Goal: Information Seeking & Learning: Learn about a topic

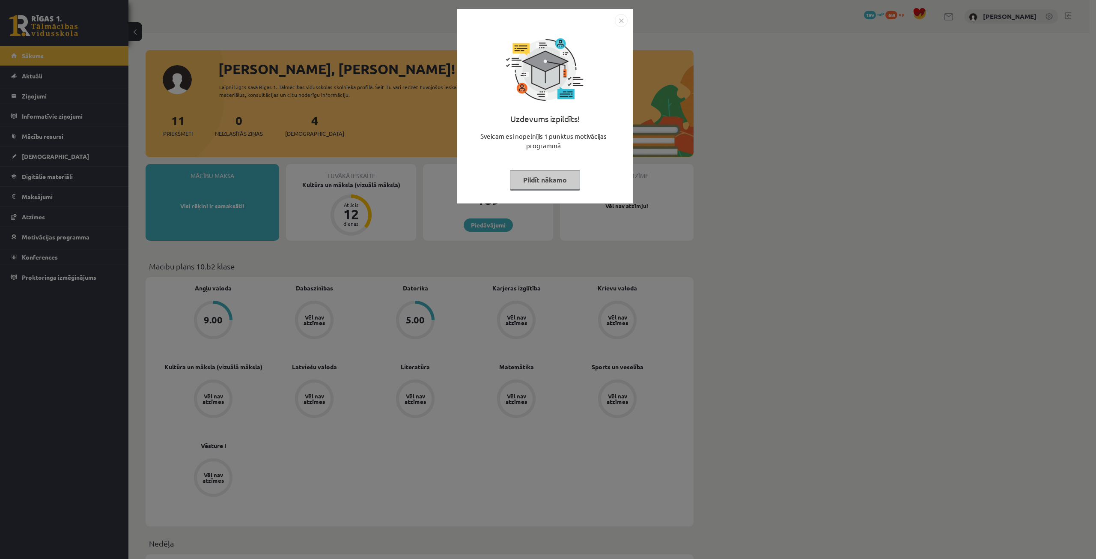
click at [551, 176] on button "Pildīt nākamo" at bounding box center [545, 180] width 70 height 20
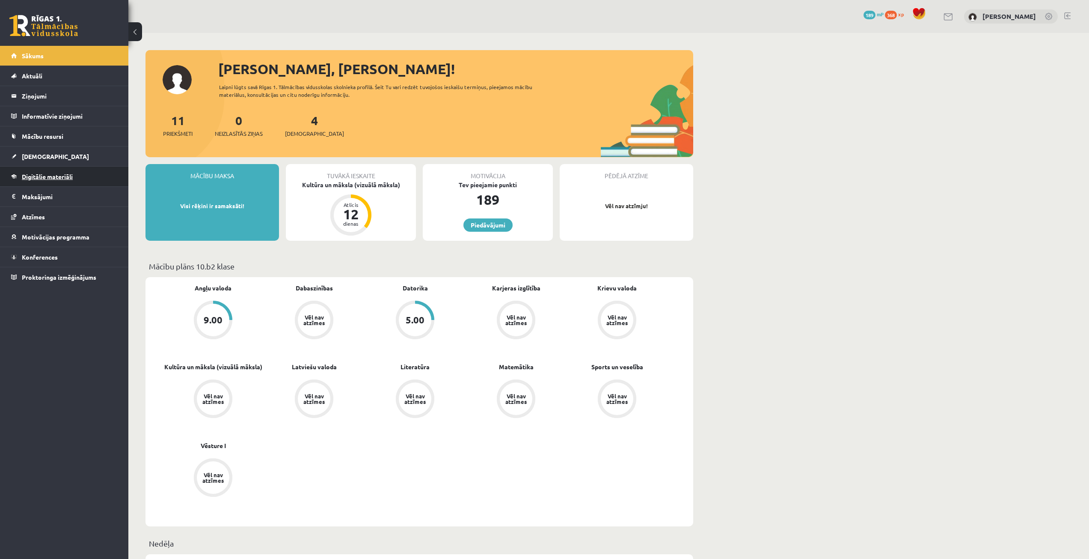
click at [57, 182] on link "Digitālie materiāli" at bounding box center [64, 177] width 107 height 20
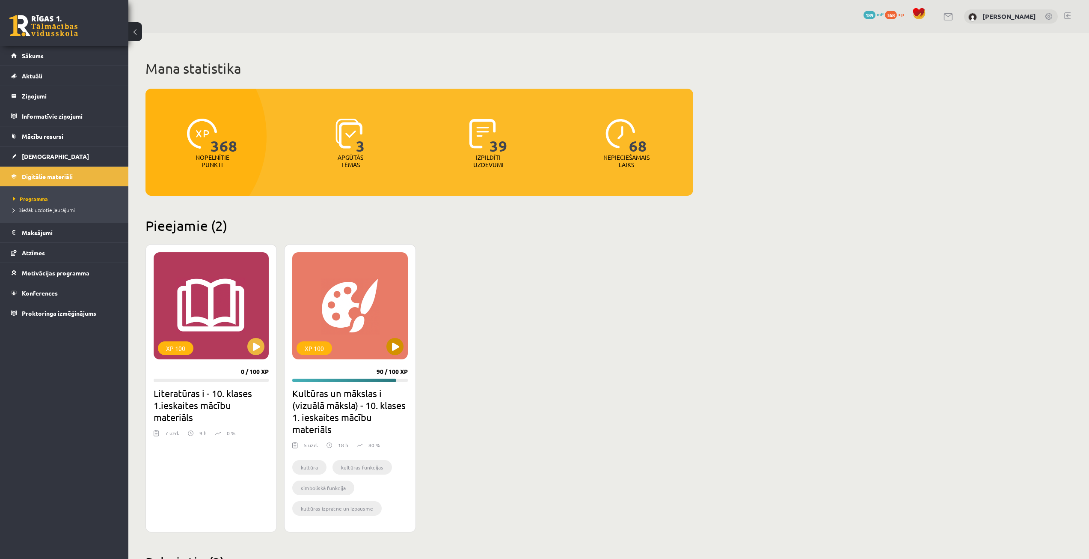
click at [318, 280] on div "XP 100" at bounding box center [349, 305] width 115 height 107
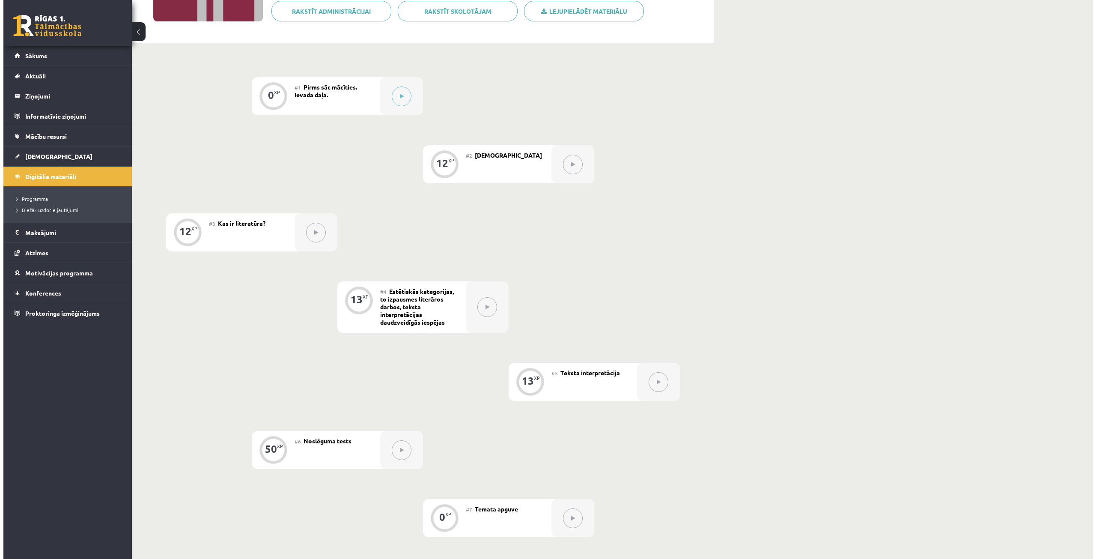
scroll to position [86, 0]
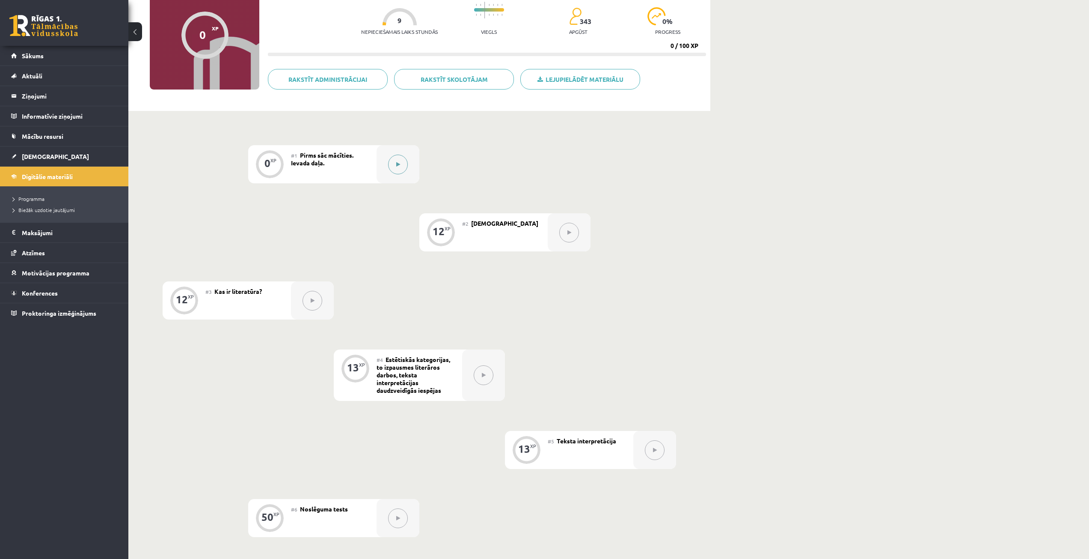
click at [390, 164] on button at bounding box center [398, 165] width 20 height 20
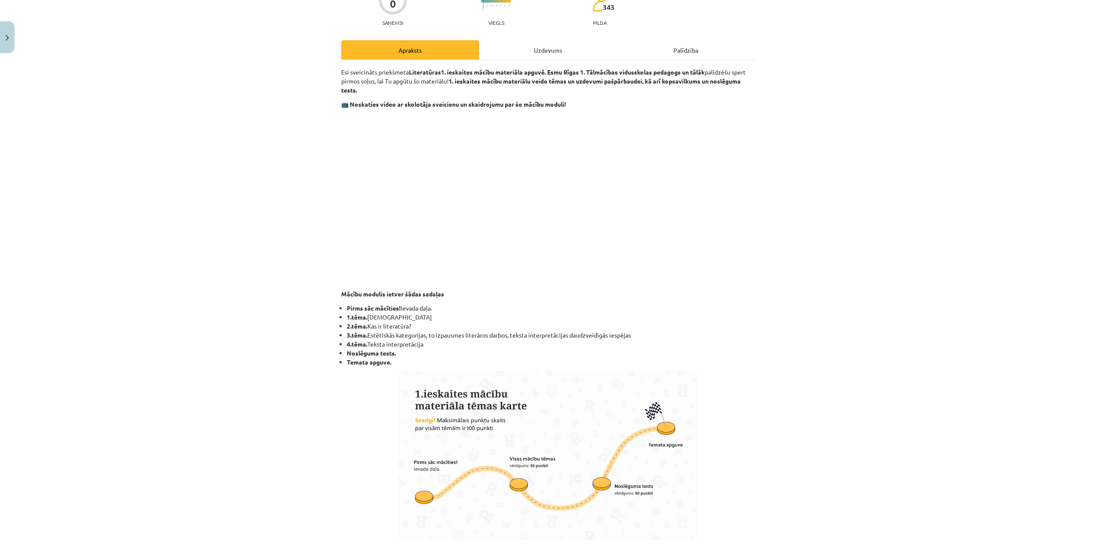
click at [555, 51] on div "Uzdevums" at bounding box center [548, 49] width 138 height 19
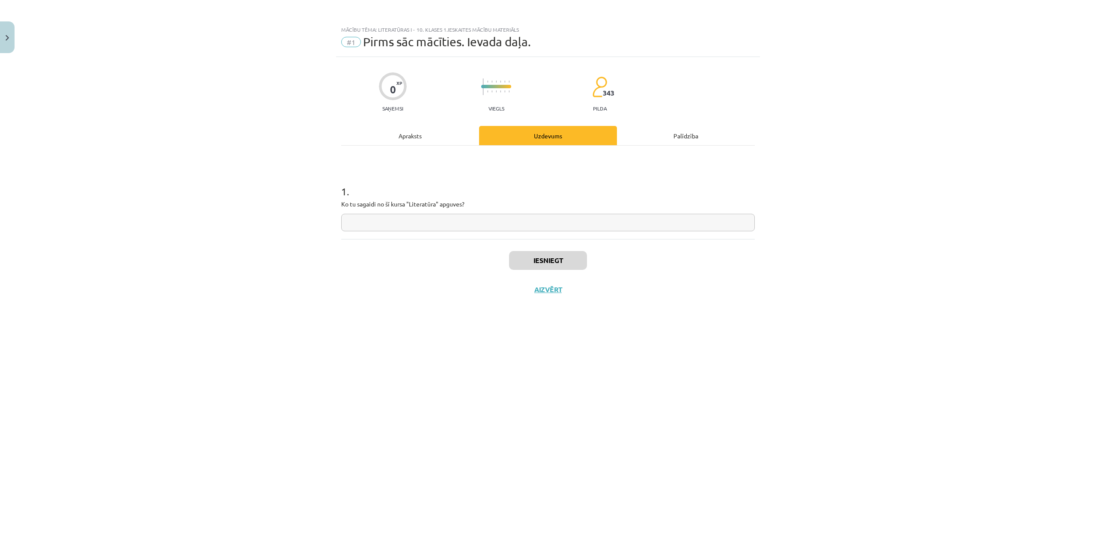
scroll to position [0, 0]
click at [424, 218] on input "text" at bounding box center [548, 223] width 414 height 18
paste input "**********"
type input "**********"
click at [535, 259] on button "Iesniegt" at bounding box center [548, 260] width 78 height 19
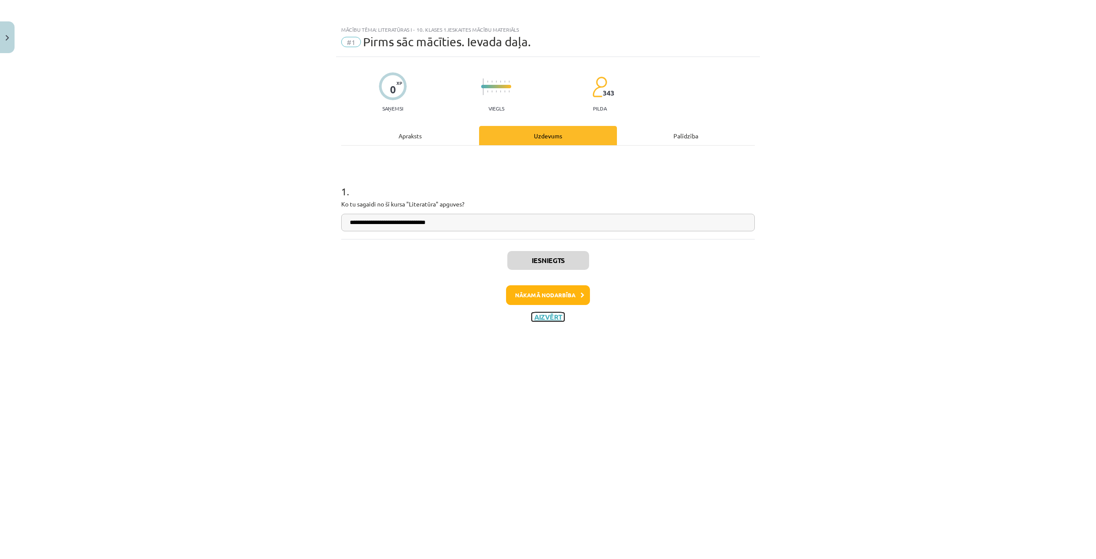
click at [546, 313] on button "Aizvērt" at bounding box center [548, 316] width 33 height 9
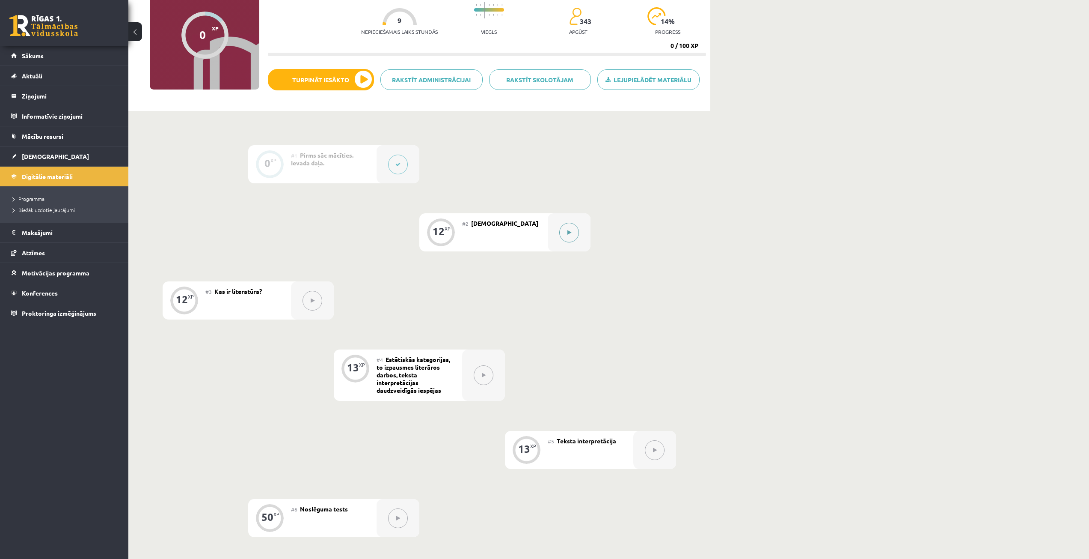
click at [563, 235] on button at bounding box center [569, 233] width 20 height 20
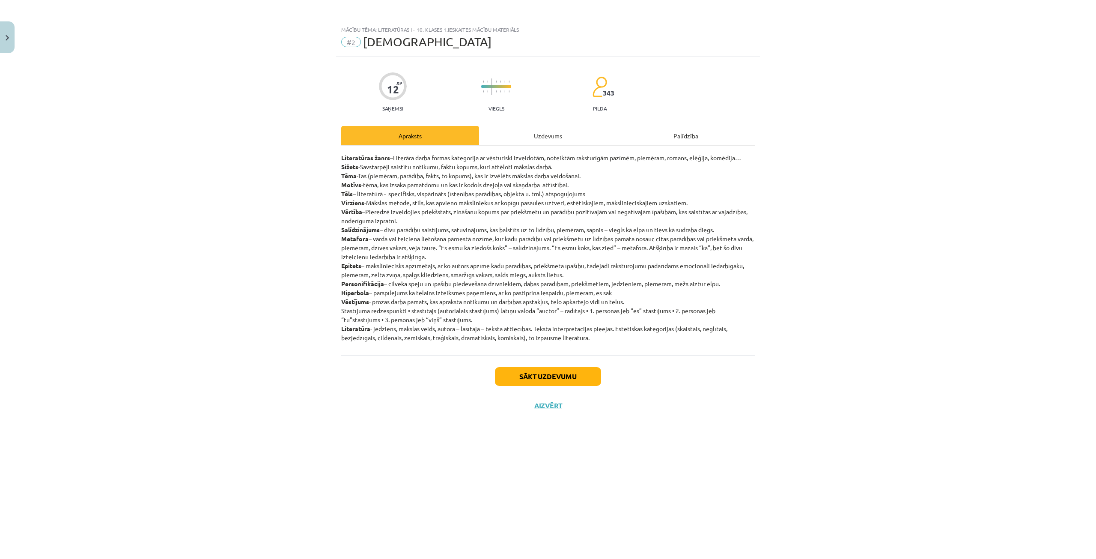
click at [560, 140] on div "Uzdevums" at bounding box center [548, 135] width 138 height 19
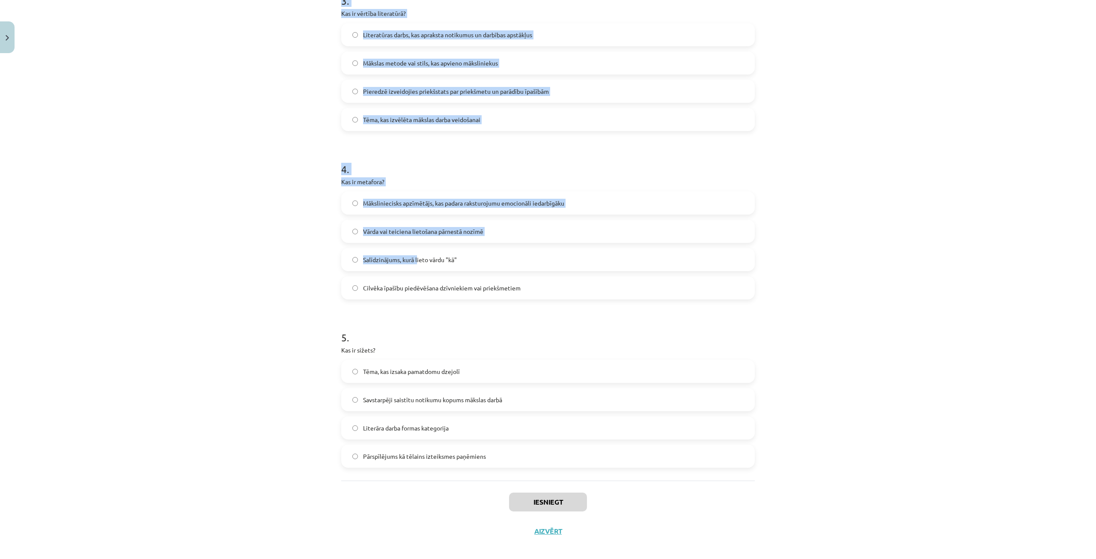
scroll to position [535, 0]
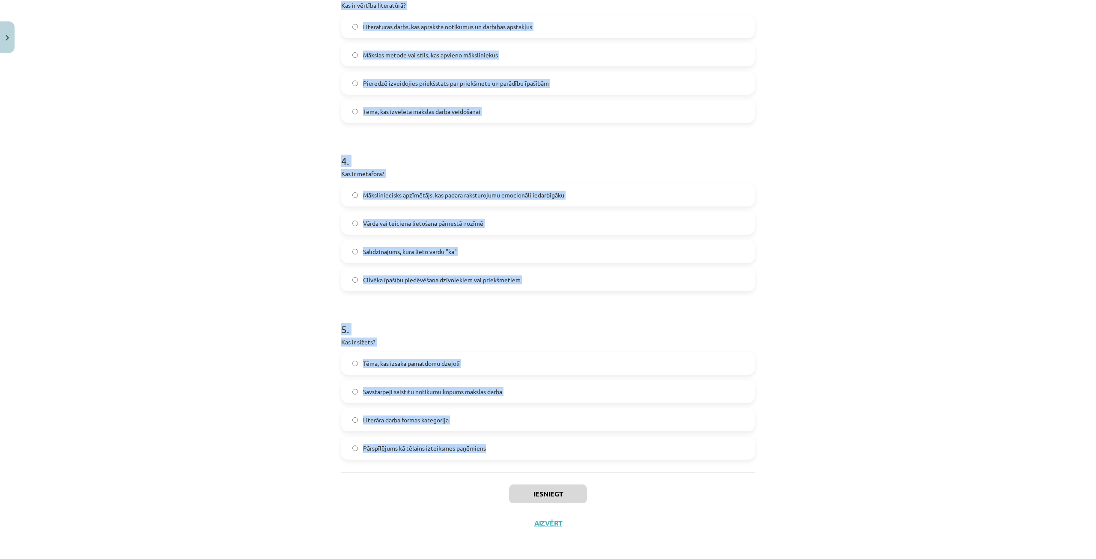
drag, startPoint x: 315, startPoint y: 191, endPoint x: 606, endPoint y: 453, distance: 391.3
click at [606, 453] on div "Mācību tēma: Literatūras i - 10. klases 1.ieskaites mācību materiāls #2 Jēdzien…" at bounding box center [548, 279] width 1096 height 559
copy form "1 . Kāds ir personifikācijas piemērs? "Auksts lietus" "Dzīves vakars" "Mežs aiz…"
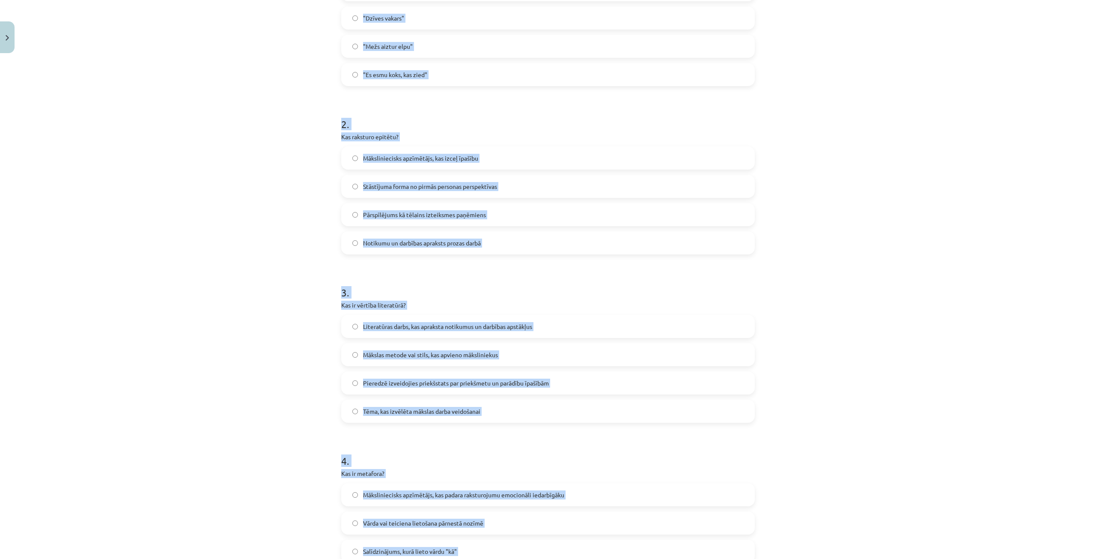
click at [309, 241] on div "Mācību tēma: Literatūras i - 10. klases 1.ieskaites mācību materiāls #2 Jēdzien…" at bounding box center [548, 279] width 1096 height 559
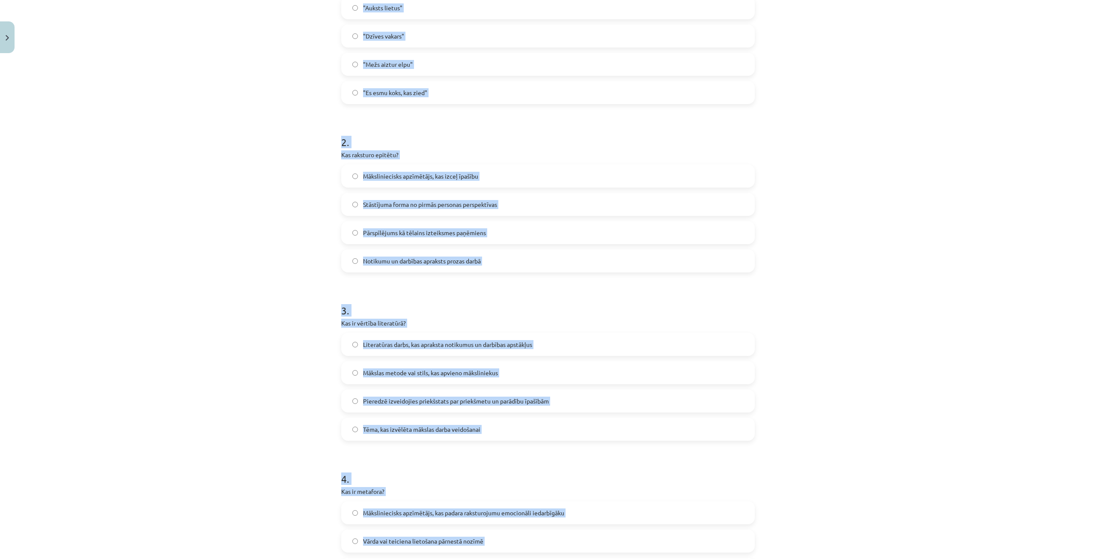
scroll to position [150, 0]
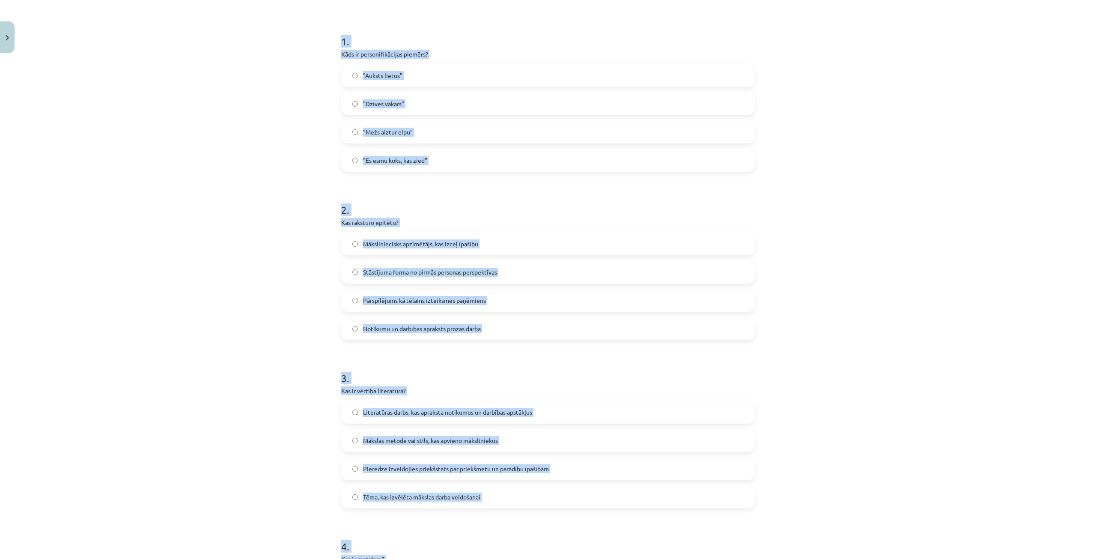
click at [318, 140] on div "Mācību tēma: Literatūras i - 10. klases 1.ieskaites mācību materiāls #2 Jēdzien…" at bounding box center [548, 279] width 1096 height 559
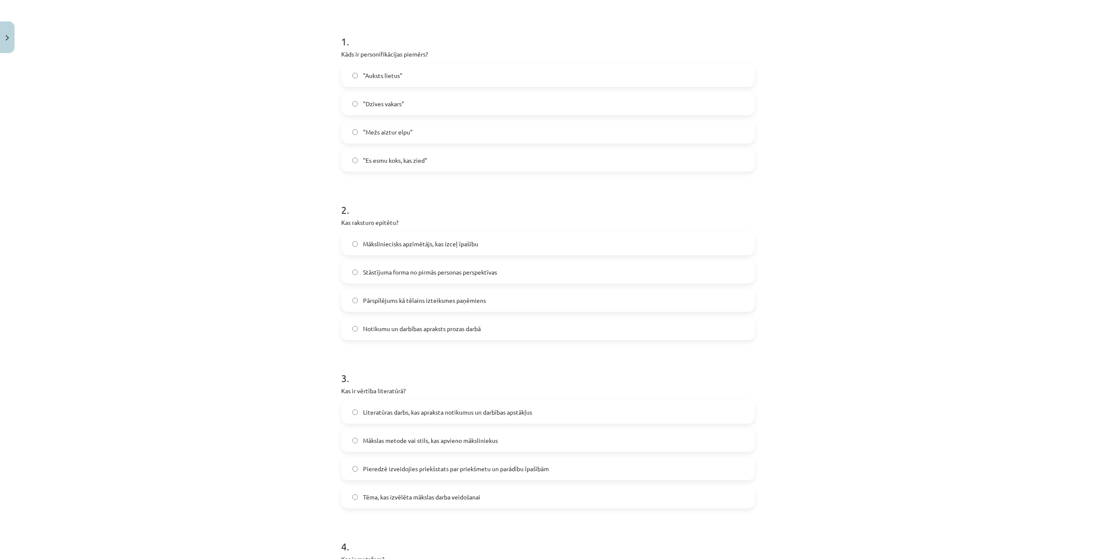
click at [384, 243] on span "Māksliniecisks apzīmētājs, kas izceļ īpašību" at bounding box center [420, 243] width 115 height 9
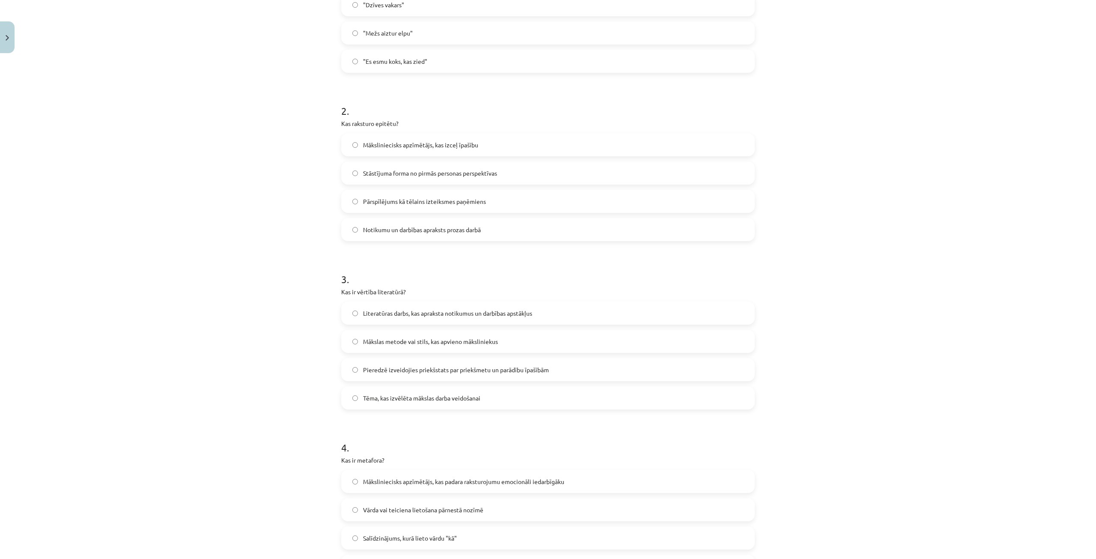
scroll to position [278, 0]
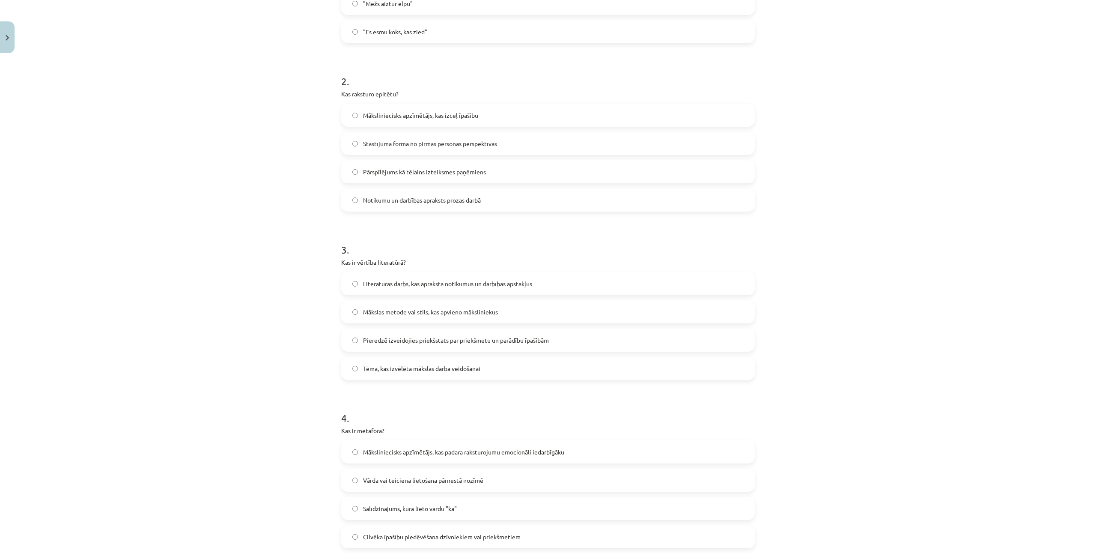
click at [409, 347] on label "Pieredzē izveidojies priekšstats par priekšmetu un parādību īpašībām" at bounding box center [548, 339] width 412 height 21
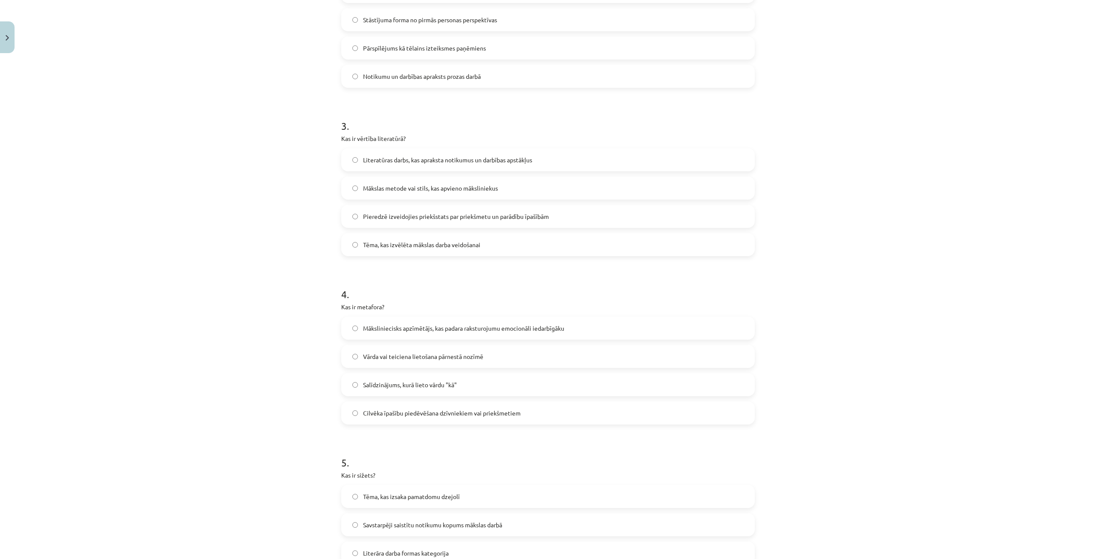
scroll to position [407, 0]
click at [374, 358] on label "Vārda vai teiciena lietošana pārnestā nozīmē" at bounding box center [548, 351] width 412 height 21
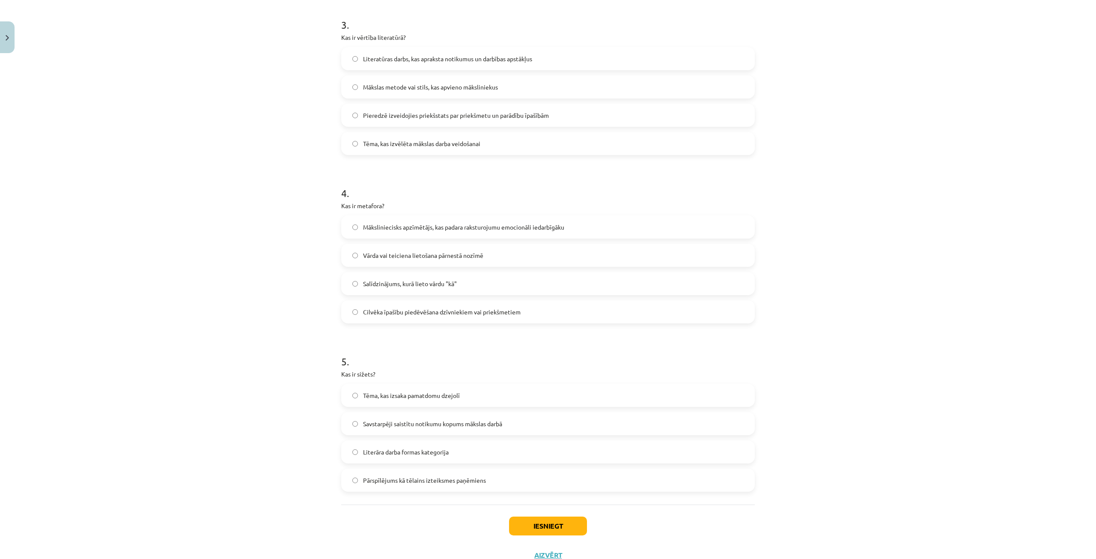
scroll to position [535, 0]
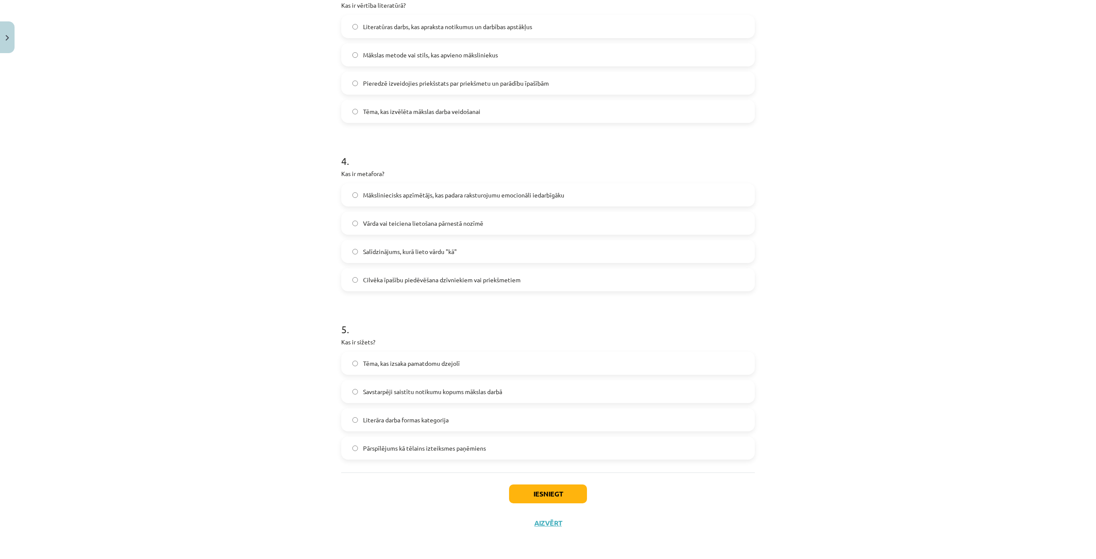
click at [378, 387] on span "Savstarpēji saistītu notikumu kopums mākslas darbā" at bounding box center [432, 391] width 139 height 9
click at [524, 488] on button "Iesniegt" at bounding box center [548, 493] width 78 height 19
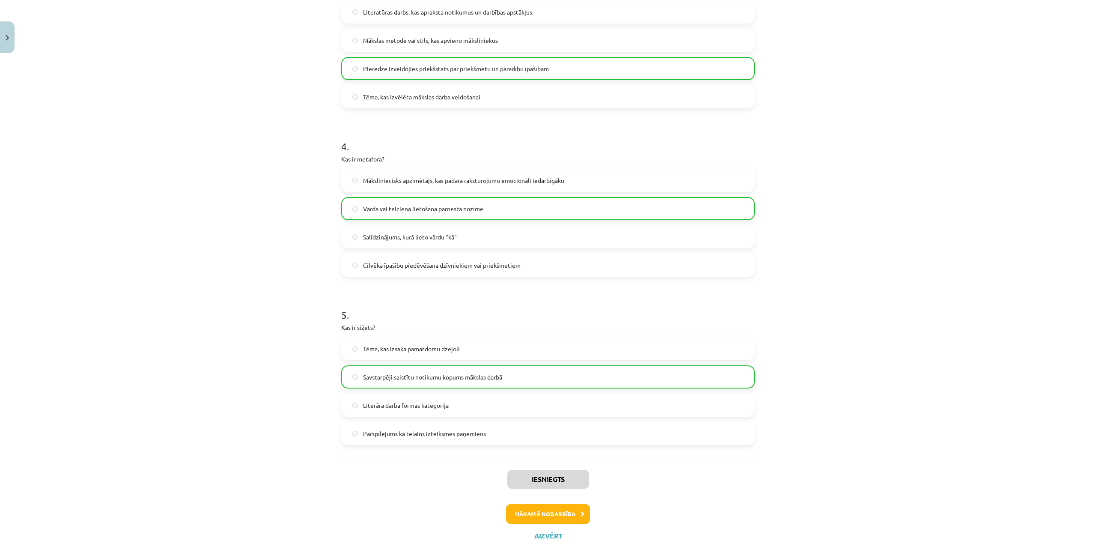
scroll to position [562, 0]
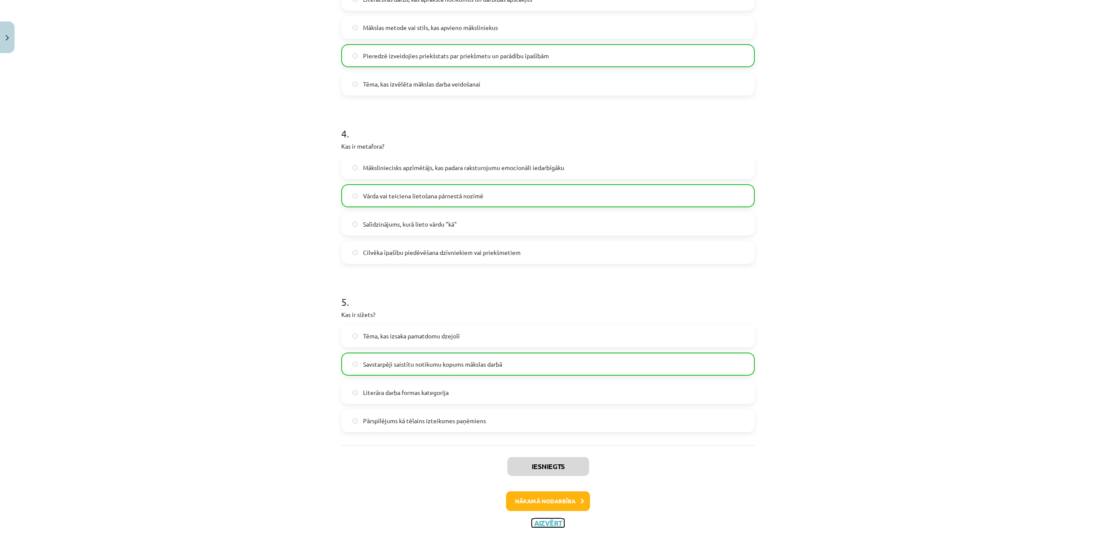
click at [546, 521] on button "Aizvērt" at bounding box center [548, 522] width 33 height 9
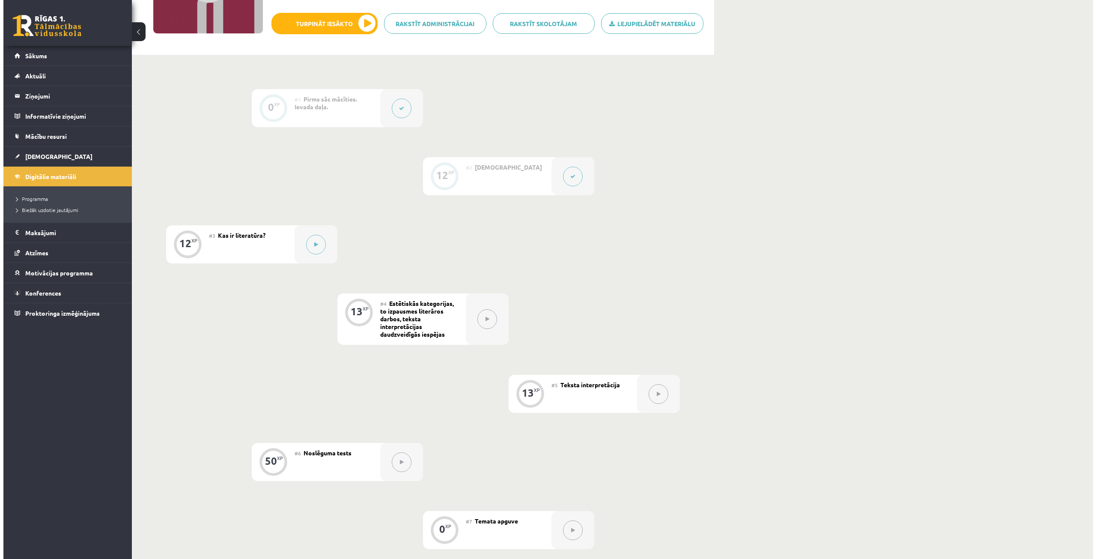
scroll to position [128, 0]
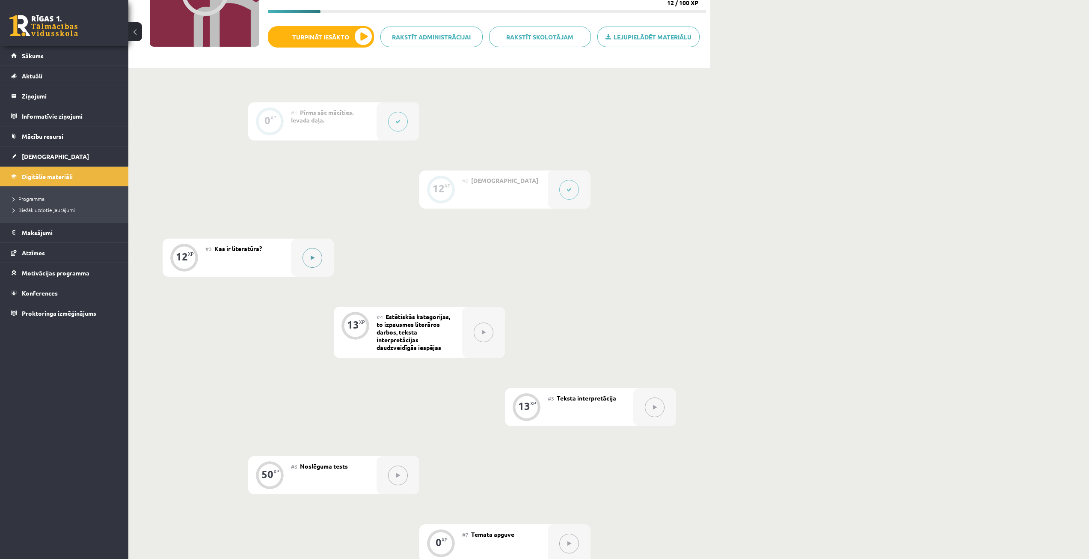
click at [304, 258] on button at bounding box center [313, 258] width 20 height 20
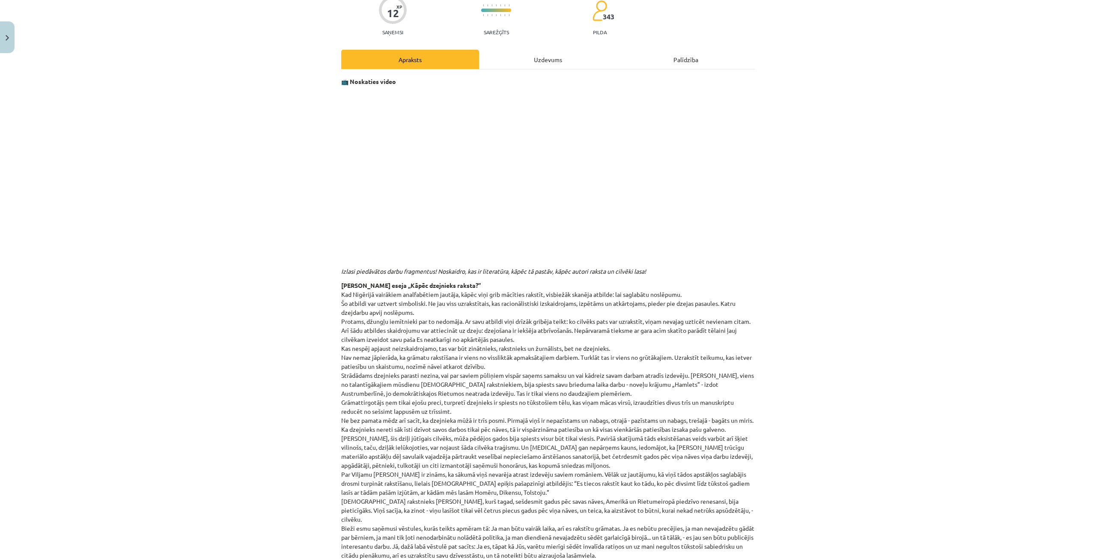
scroll to position [20, 0]
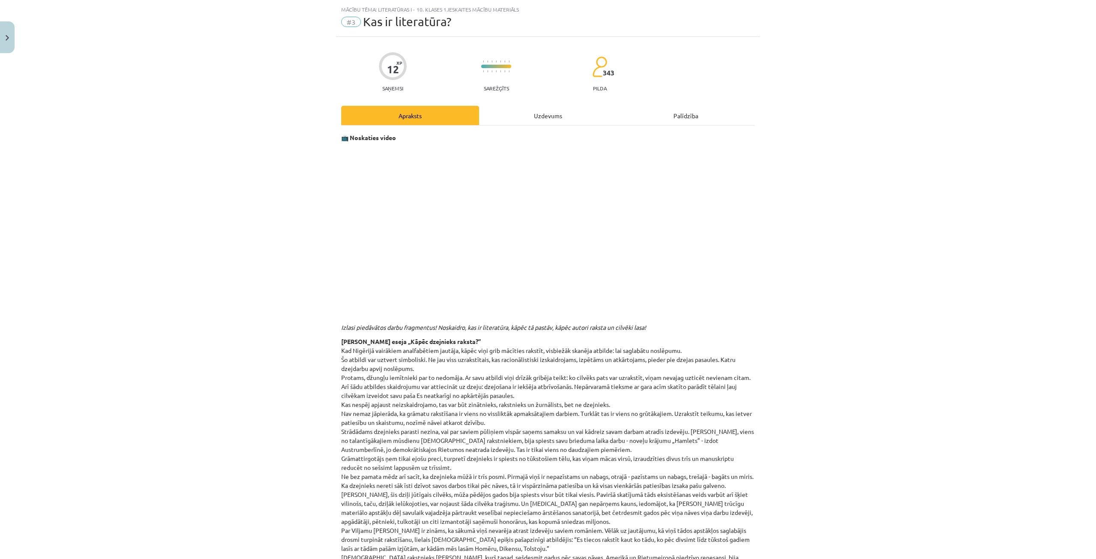
click at [531, 114] on div "Uzdevums" at bounding box center [548, 115] width 138 height 19
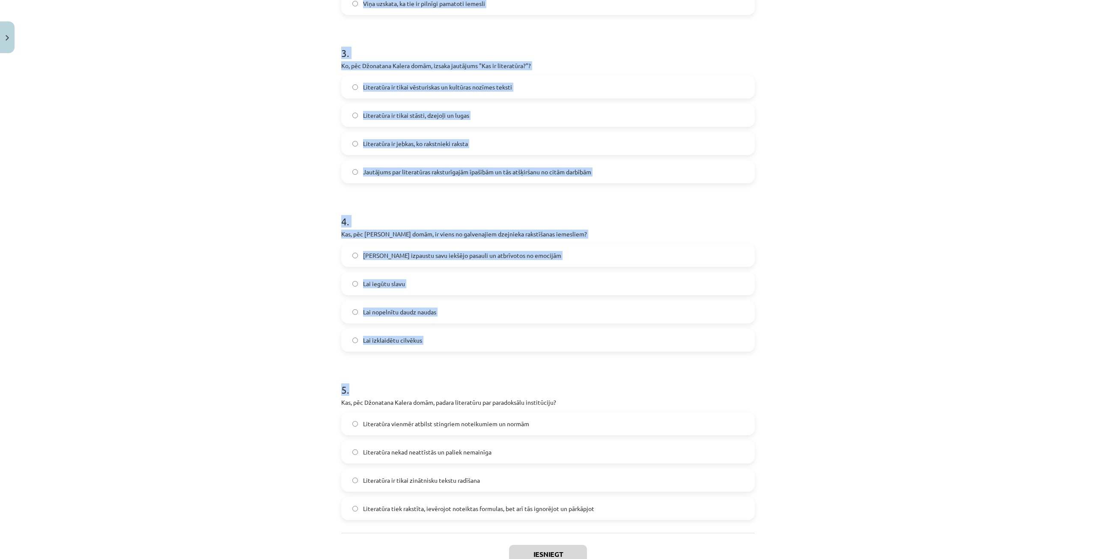
scroll to position [535, 0]
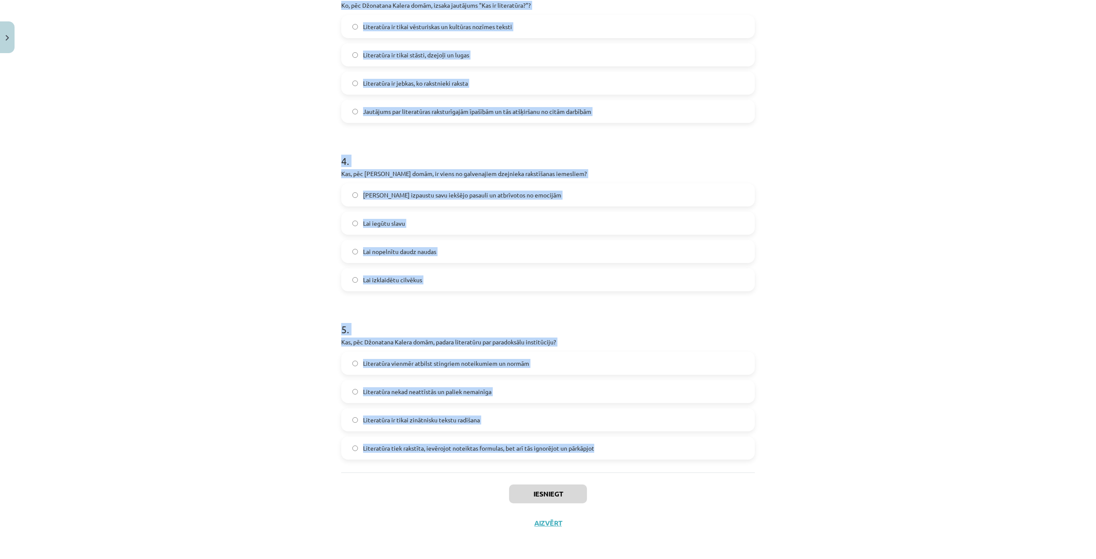
drag, startPoint x: 331, startPoint y: 184, endPoint x: 723, endPoint y: 461, distance: 480.7
click at [723, 461] on div "Mācību tēma: Literatūras i - 10. klases 1.ieskaites mācību materiāls #3 Kas ir …" at bounding box center [548, 279] width 1096 height 559
copy form "Ko Rainers Marija Rilke esot piedzīvojis savas dzīves pēdējos gados? Viņš ieguv…"
click at [331, 380] on div "Mācību tēma: Literatūras i - 10. klases 1.ieskaites mācību materiāls #3 Kas ir …" at bounding box center [548, 279] width 1096 height 559
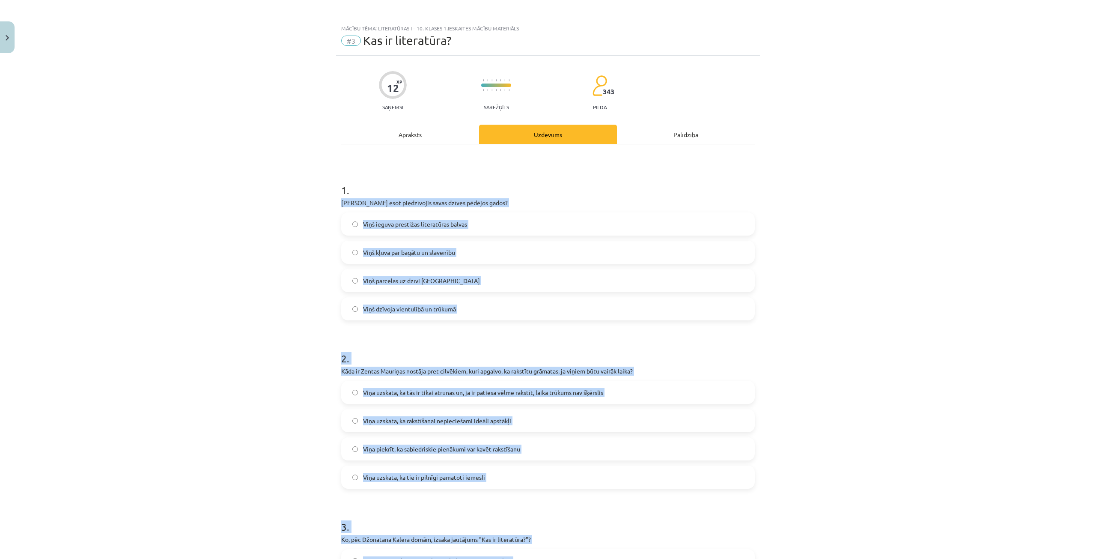
scroll to position [0, 0]
click at [269, 315] on div "Mācību tēma: Literatūras i - 10. klases 1.ieskaites mācību materiāls #3 Kas ir …" at bounding box center [548, 279] width 1096 height 559
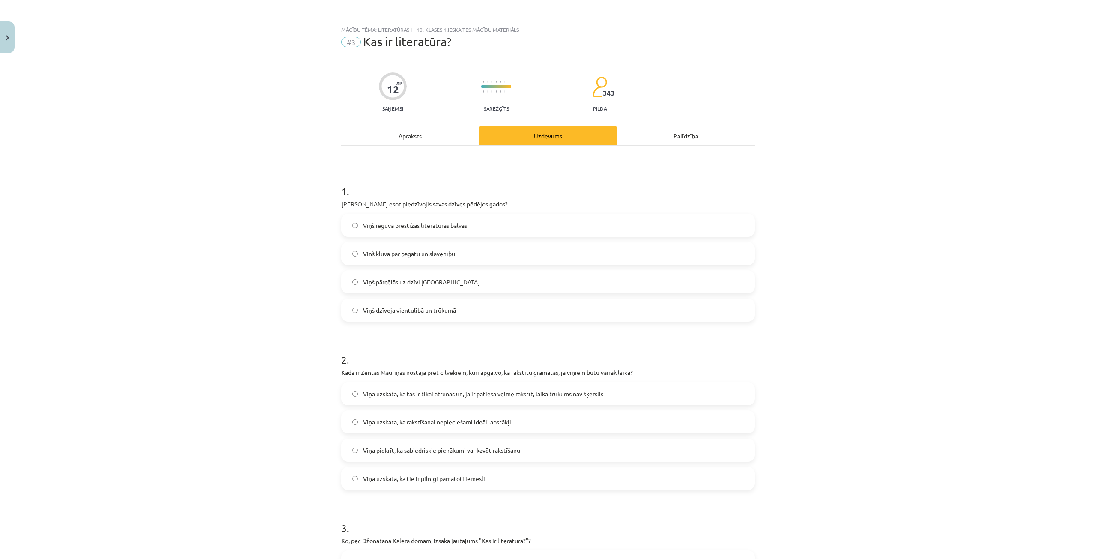
click at [381, 225] on span "Viņš ieguva prestižas literatūras balvas" at bounding box center [415, 225] width 104 height 9
click at [363, 309] on span "Viņš dzīvoja vientulībā un trūkumā" at bounding box center [409, 310] width 93 height 9
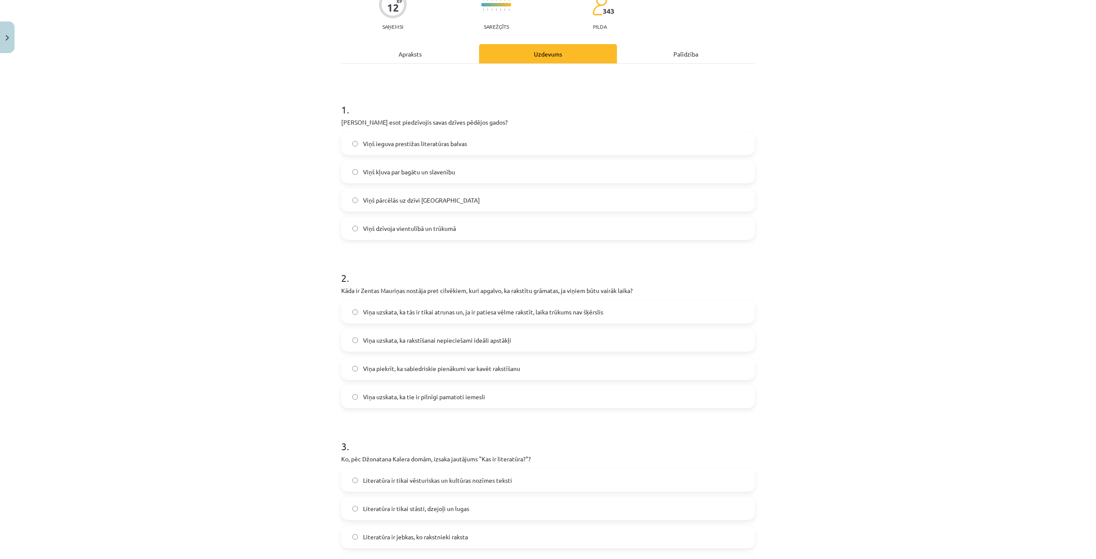
scroll to position [86, 0]
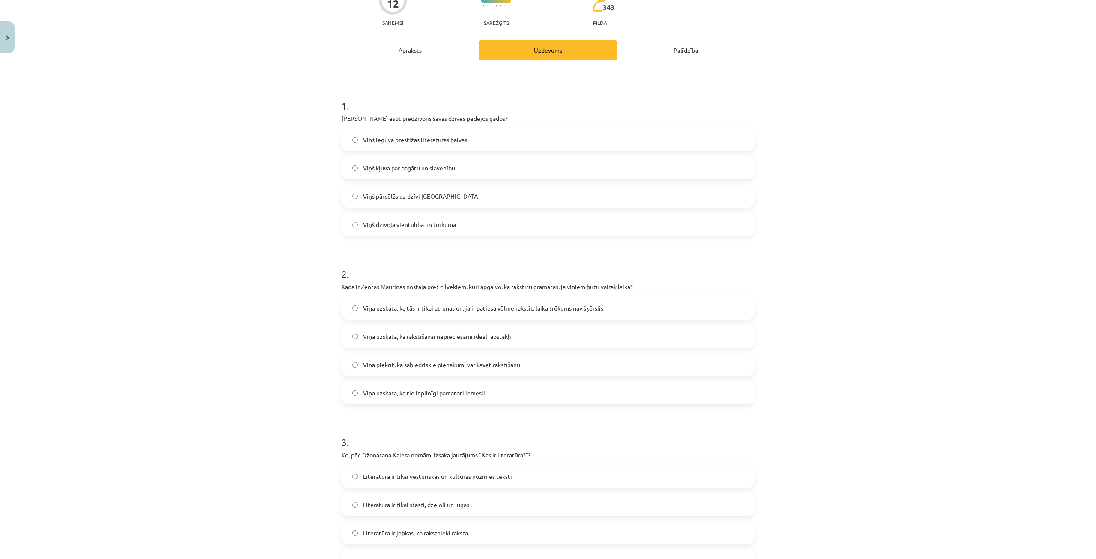
click at [518, 311] on span "Viņa uzskata, ka tās ir tikai atrunas un, ja ir patiesa vēlme rakstīt, laika tr…" at bounding box center [483, 308] width 240 height 9
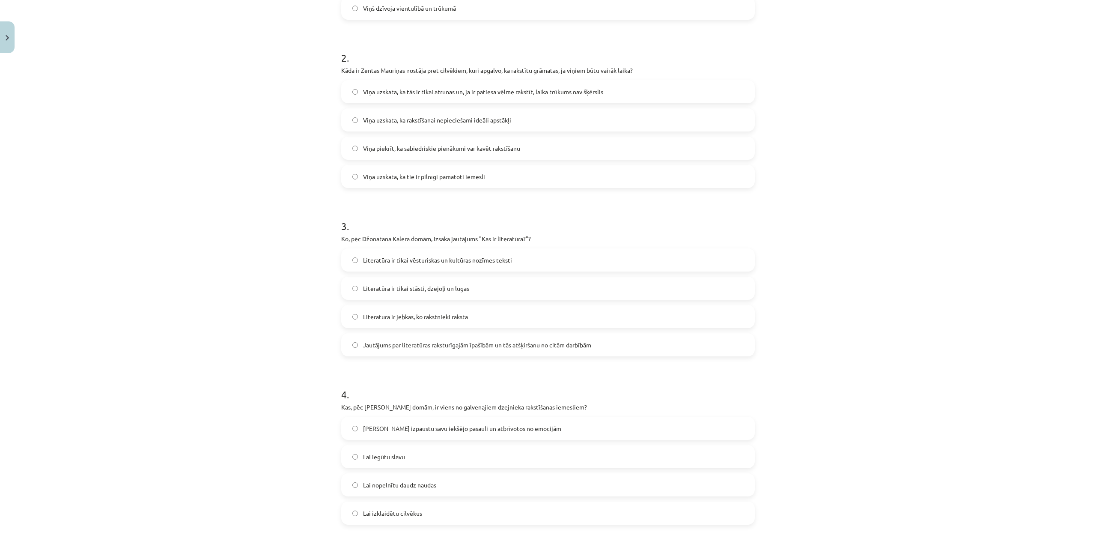
scroll to position [342, 0]
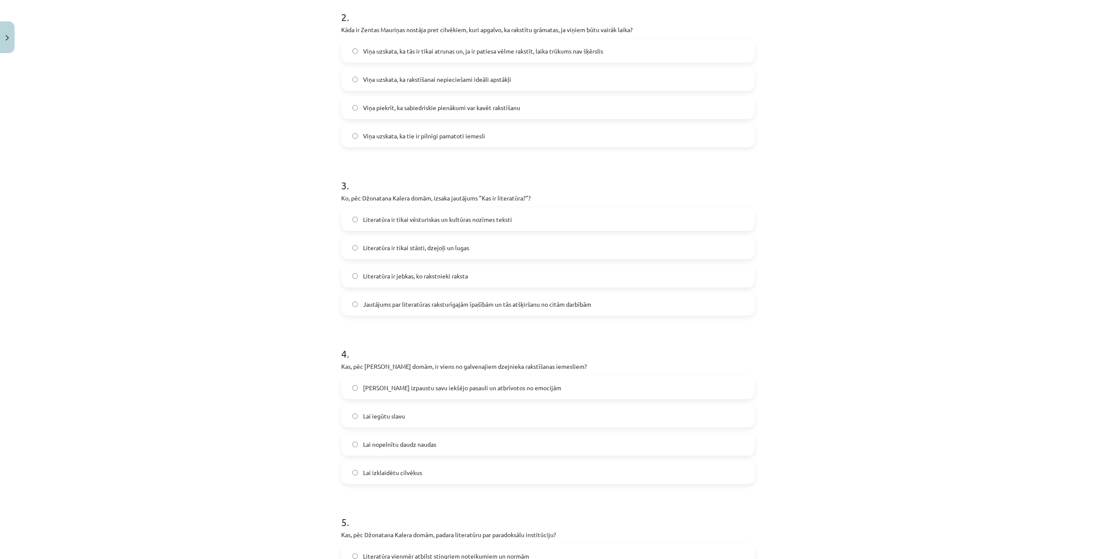
click at [367, 309] on label "Jautājums par literatūras raksturīgajām īpašībām un tās atšķiršanu no citām dar…" at bounding box center [548, 303] width 412 height 21
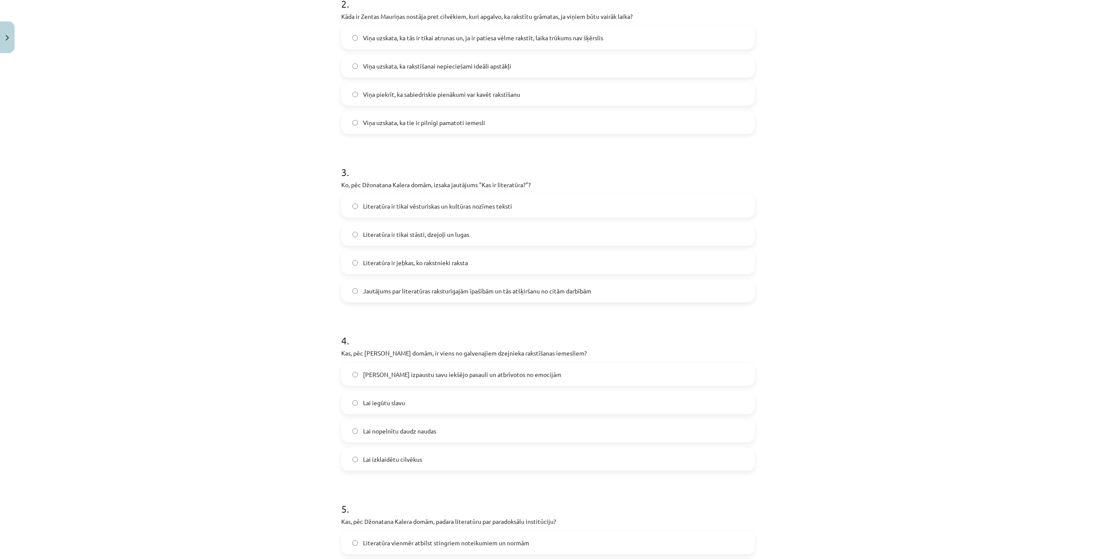
scroll to position [385, 0]
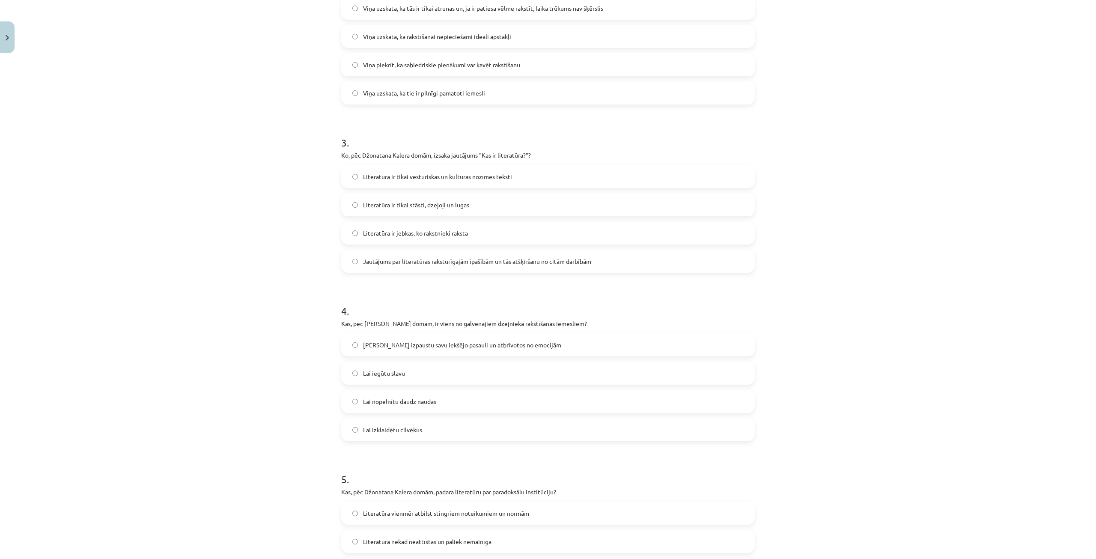
click at [380, 346] on span "Lai izpaustu savu iekšējo pasauli un atbrīvotos no emocijām" at bounding box center [462, 344] width 198 height 9
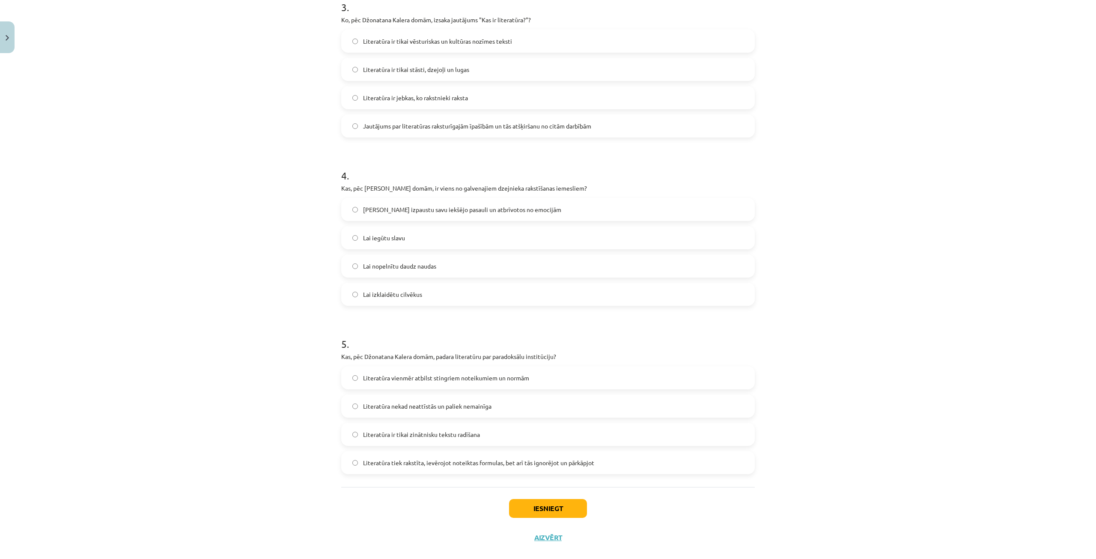
scroll to position [535, 0]
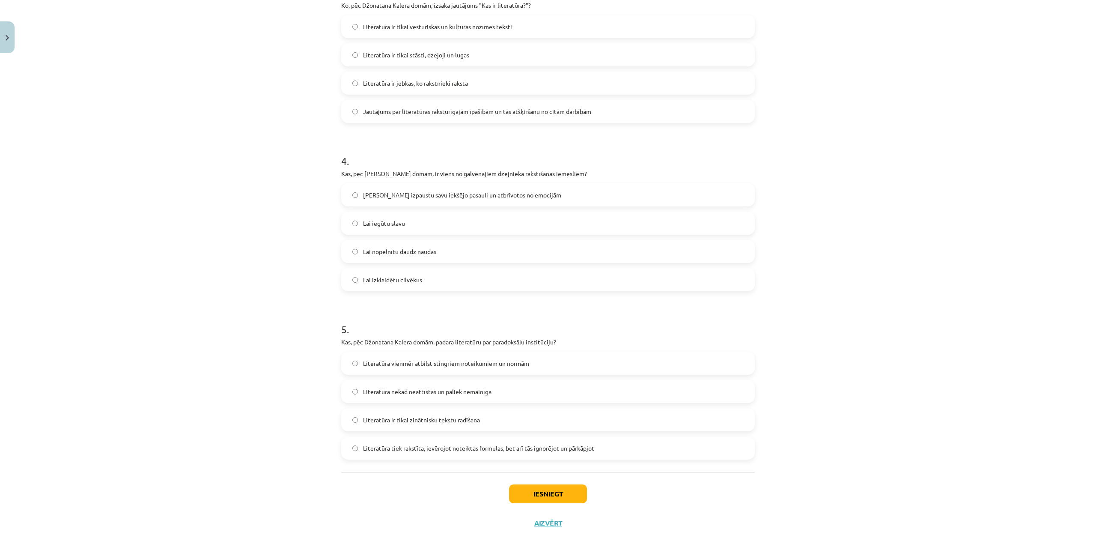
click at [363, 444] on span "Literatūra tiek rakstīta, ievērojot noteiktas formulas, bet arī tās ignorējot u…" at bounding box center [478, 447] width 231 height 9
click at [336, 453] on div "12 XP Saņemsi Sarežģīts 343 pilda Apraksts Uzdevums Palīdzība 1 . Ko Rainers Ma…" at bounding box center [548, 29] width 424 height 1015
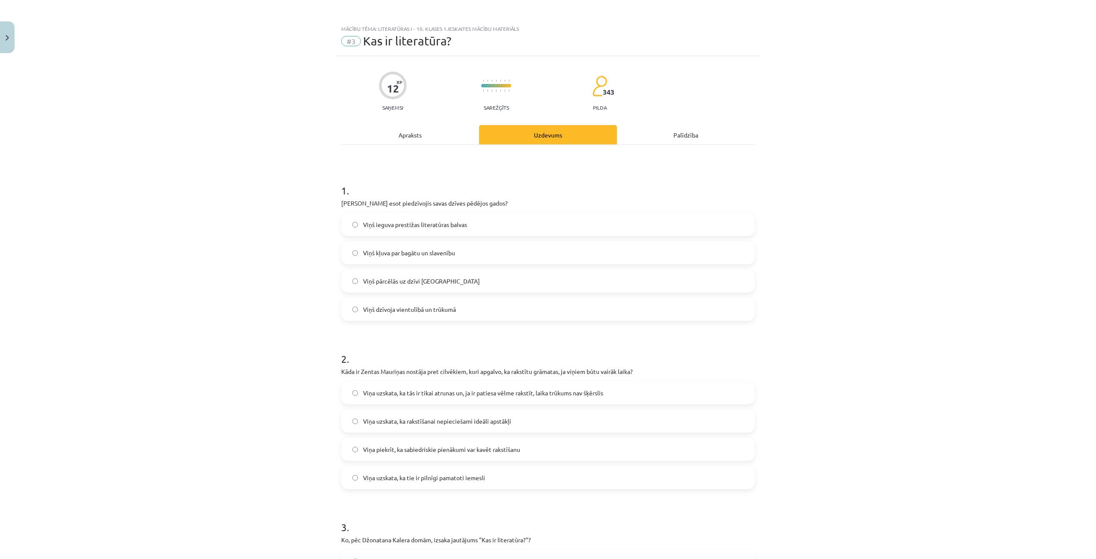
scroll to position [0, 0]
click at [410, 134] on div "Apraksts" at bounding box center [410, 135] width 138 height 19
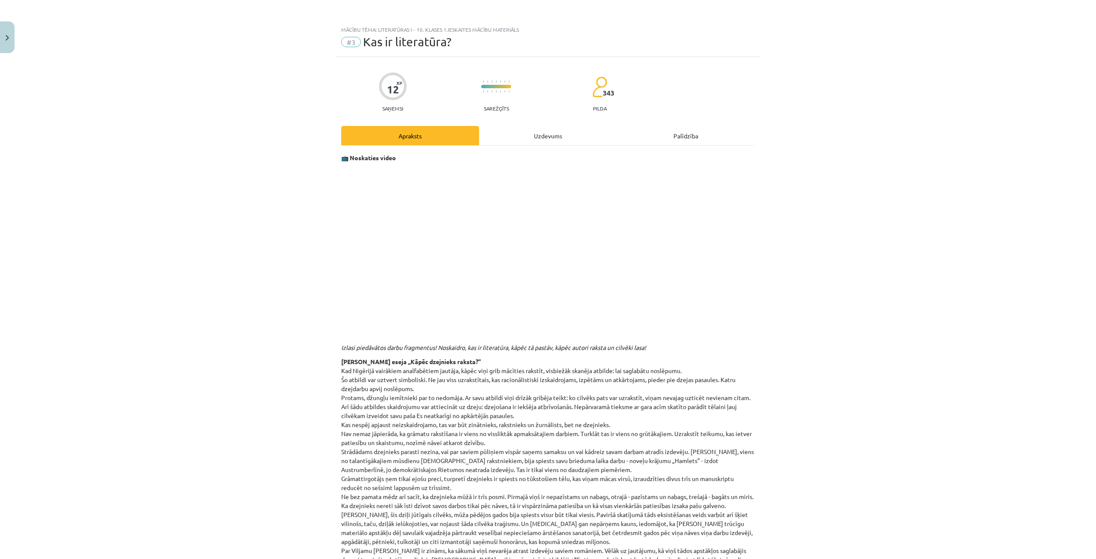
click at [533, 133] on div "Uzdevums" at bounding box center [548, 135] width 138 height 19
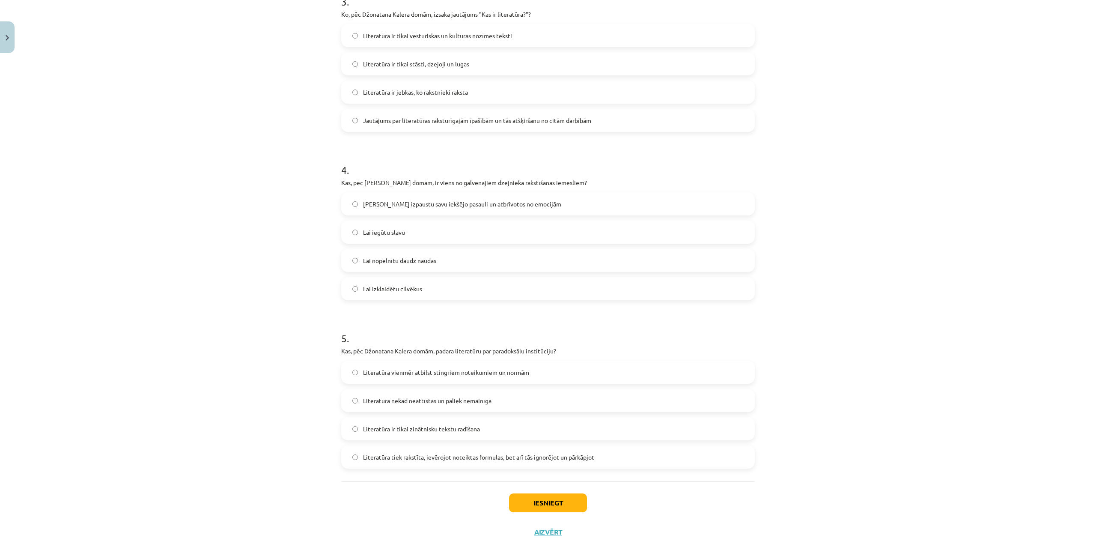
scroll to position [535, 0]
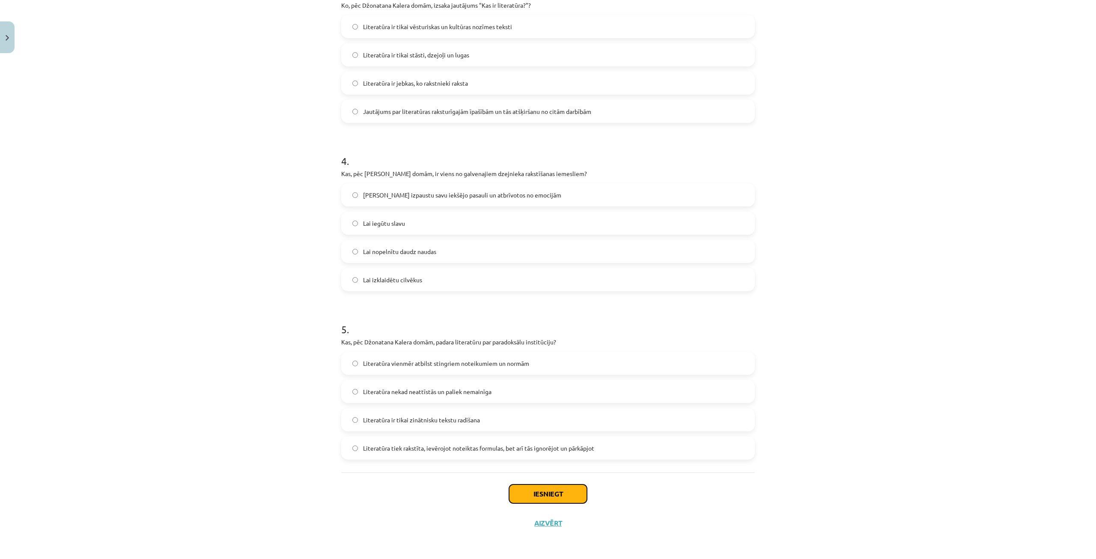
click at [540, 494] on button "Iesniegt" at bounding box center [548, 493] width 78 height 19
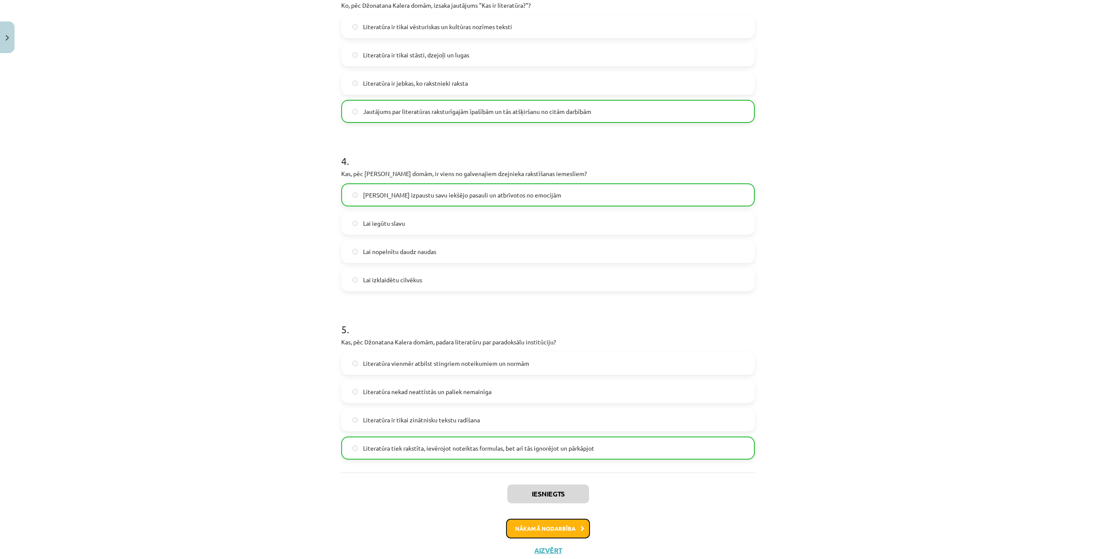
click at [530, 521] on button "Nākamā nodarbība" at bounding box center [548, 528] width 84 height 20
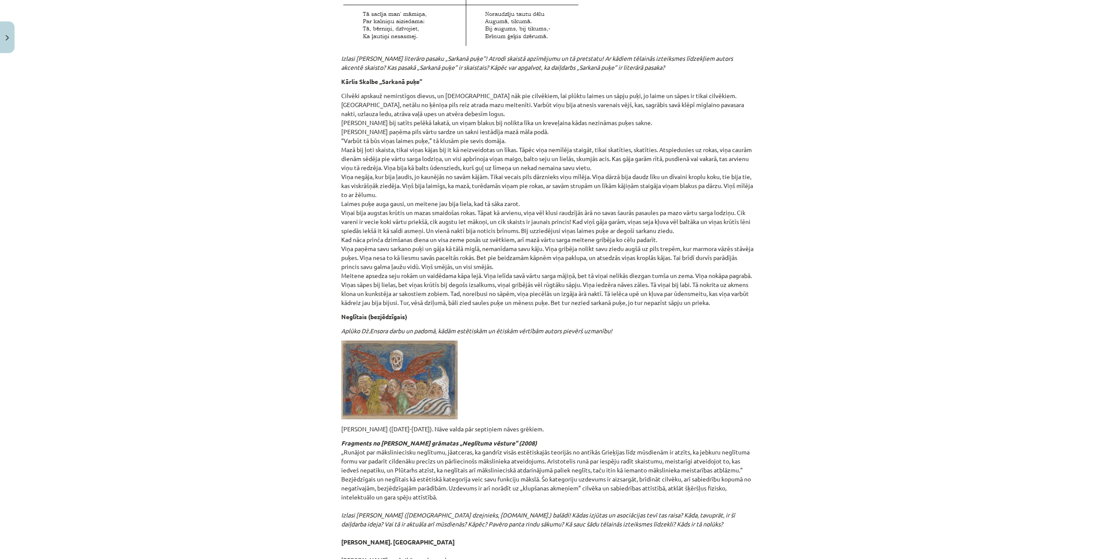
scroll to position [0, 0]
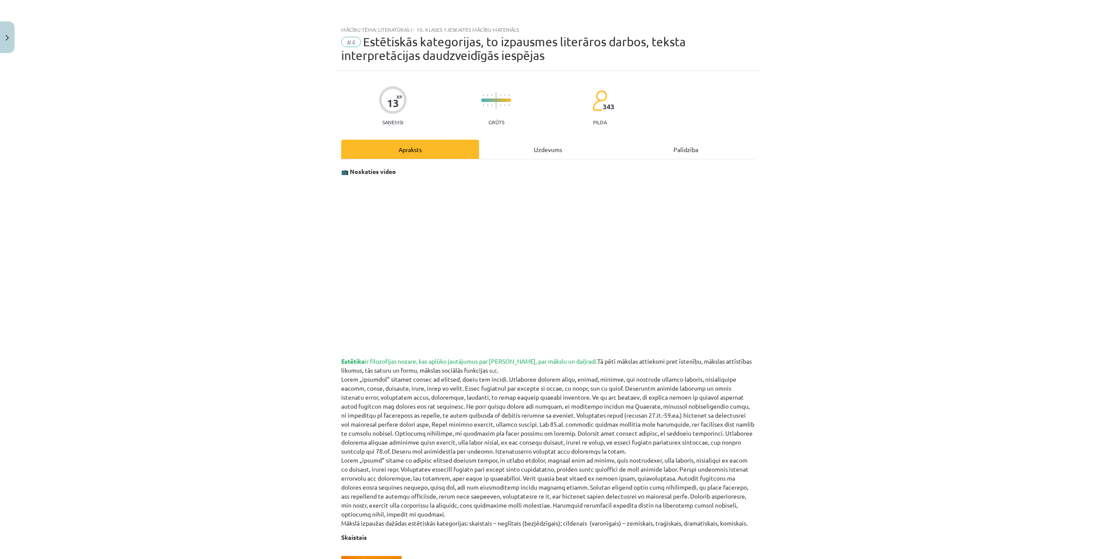
click at [541, 151] on div "Uzdevums" at bounding box center [548, 149] width 138 height 19
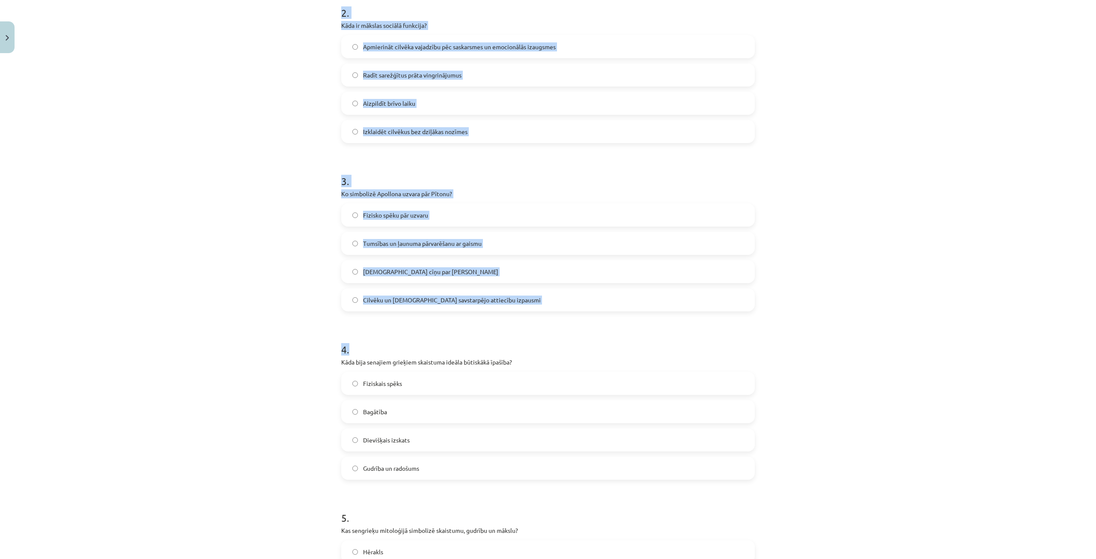
scroll to position [549, 0]
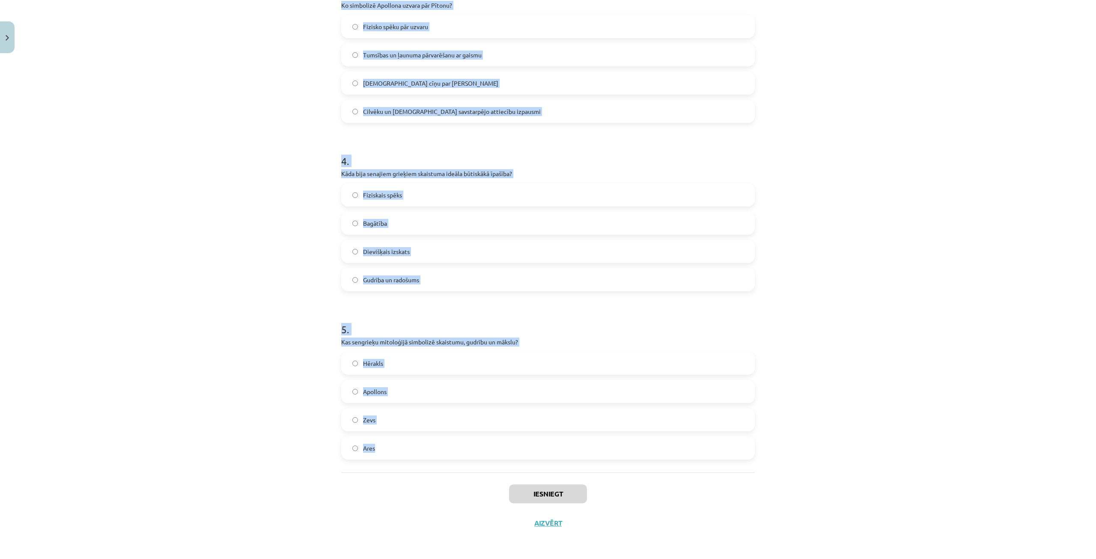
drag, startPoint x: 330, startPoint y: 191, endPoint x: 561, endPoint y: 453, distance: 349.4
click at [561, 453] on div "Mācību tēma: Literatūras i - 10. klases 1.ieskaites mācību materiāls #4 Estētis…" at bounding box center [548, 279] width 1096 height 559
copy form "Kāpēc mākslas uztvere ir atšķirīga dažādos laikos un vietās? Tā ir atkarīga no …"
click at [210, 110] on div "Mācību tēma: Literatūras i - 10. klases 1.ieskaites mācību materiāls #4 Estētis…" at bounding box center [548, 279] width 1096 height 559
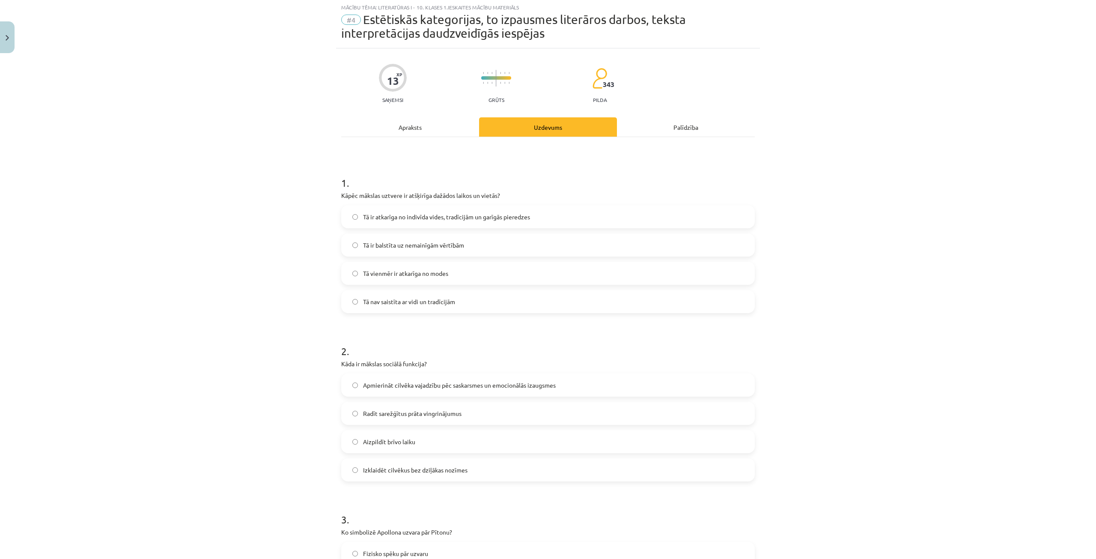
scroll to position [0, 0]
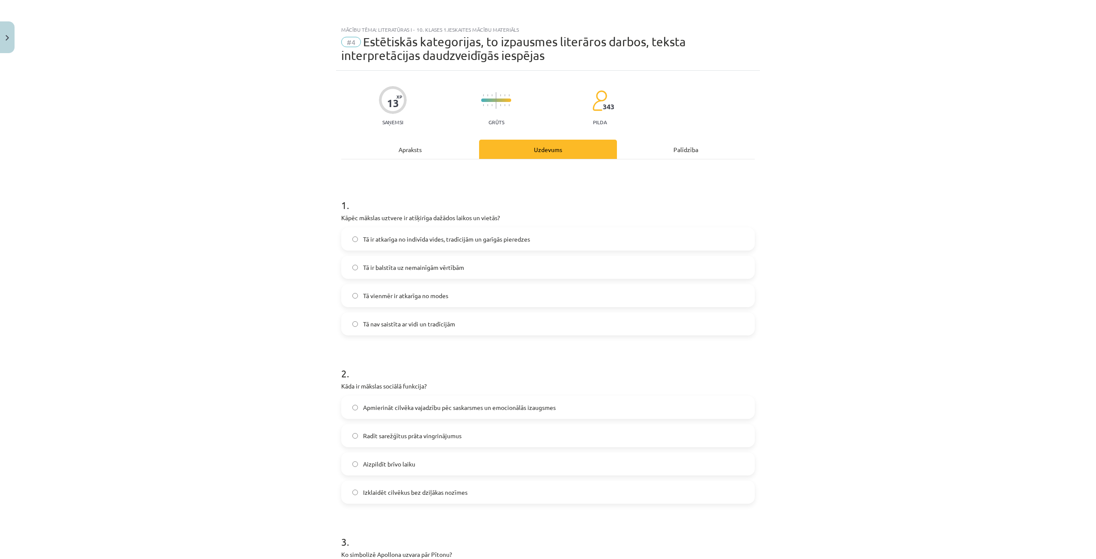
click at [380, 236] on span "Tā ir atkarīga no indivīda vides, tradīcijām un garīgās pieredzes" at bounding box center [446, 239] width 167 height 9
click at [315, 241] on div "Mācību tēma: Literatūras i - 10. klases 1.ieskaites mācību materiāls #4 Estētis…" at bounding box center [548, 279] width 1096 height 559
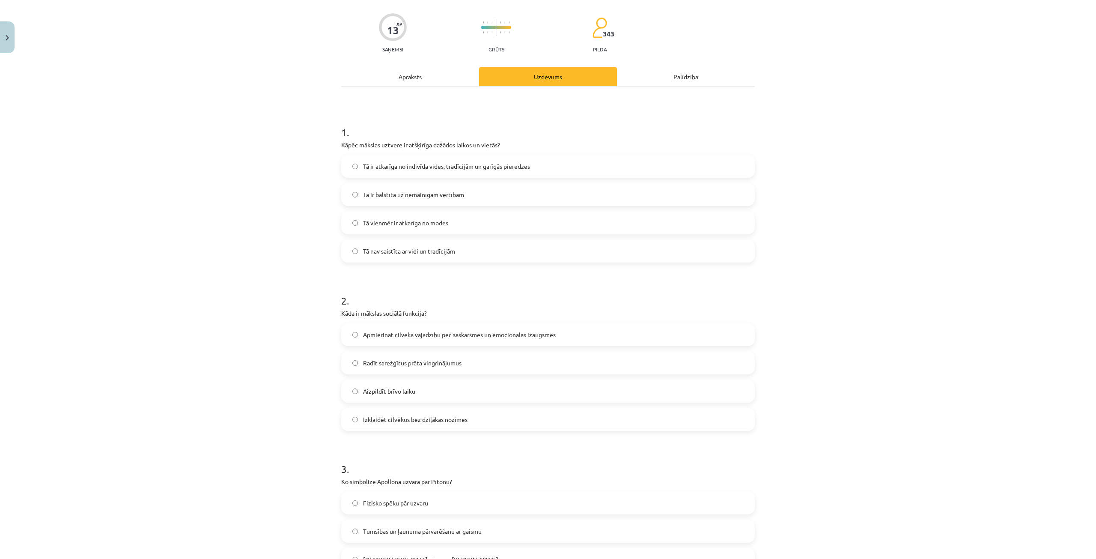
scroll to position [128, 0]
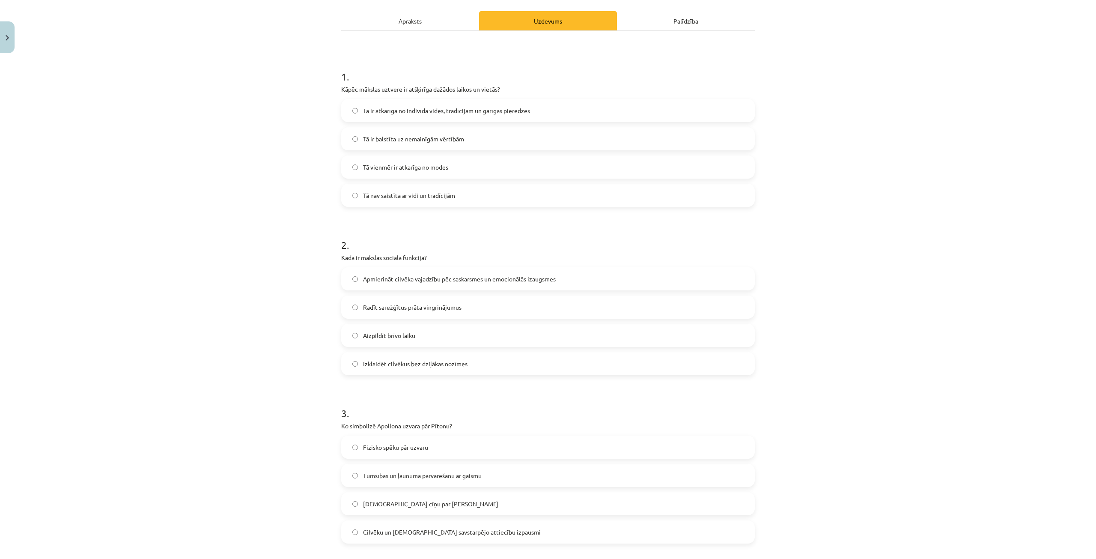
click at [376, 279] on span "Apmierināt cilvēka vajadzību pēc saskarsmes un emocionālās izaugsmes" at bounding box center [459, 278] width 193 height 9
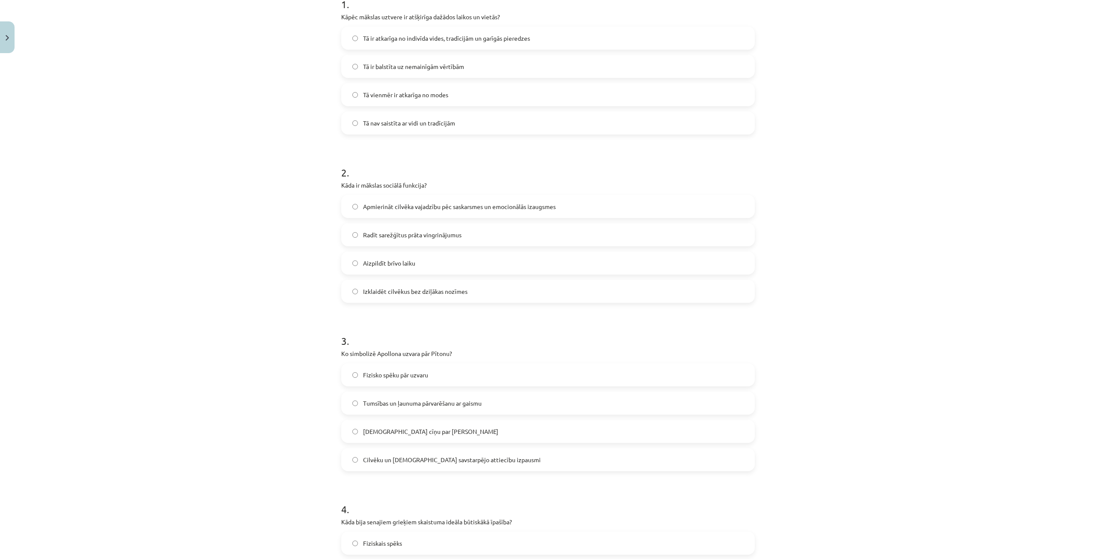
scroll to position [300, 0]
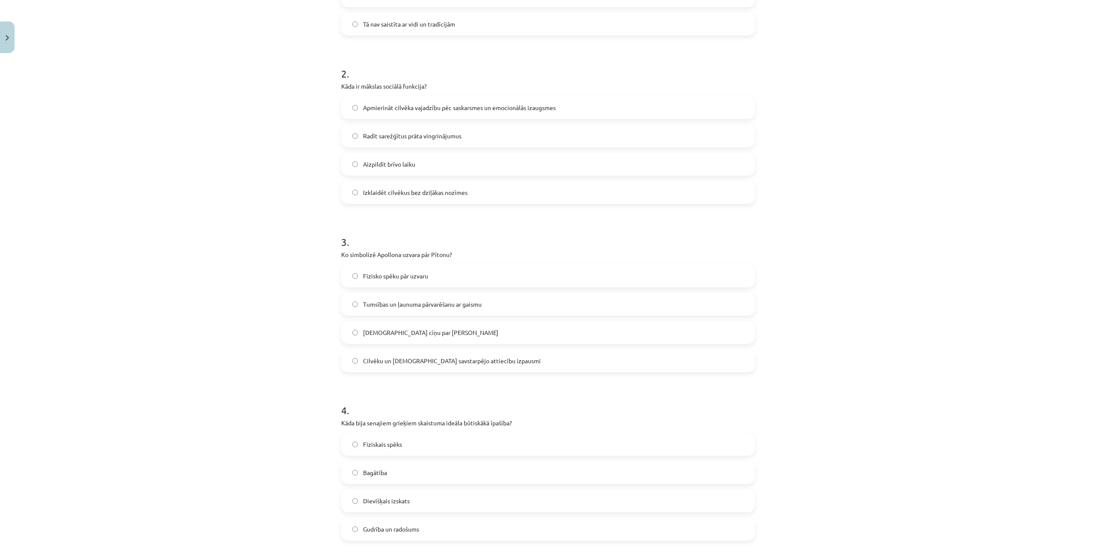
click at [377, 305] on span "Tumsības un ļaunuma pārvarēšanu ar gaismu" at bounding box center [422, 304] width 119 height 9
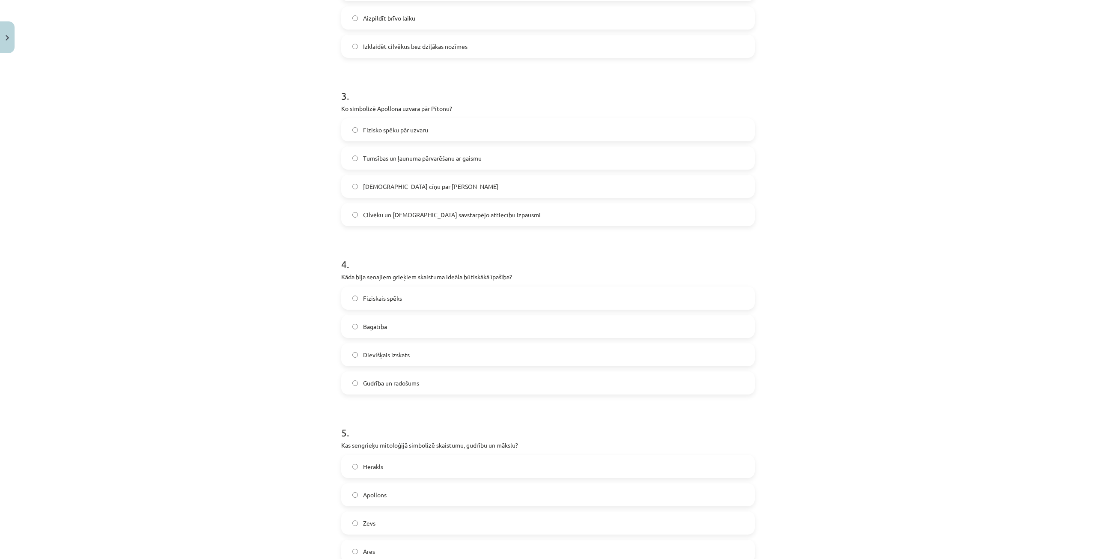
scroll to position [471, 0]
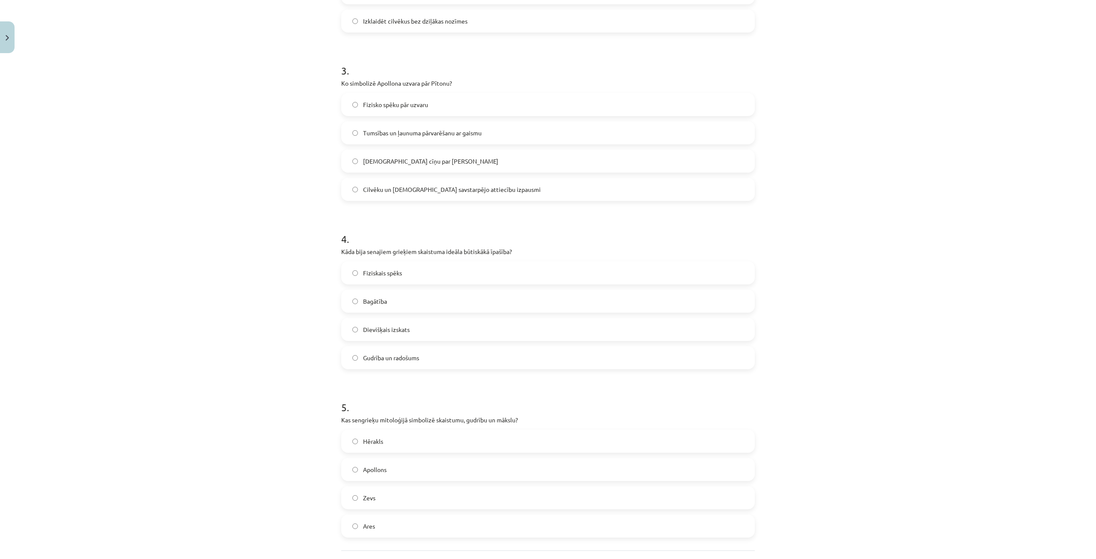
click at [379, 351] on label "Gudrība un radošums" at bounding box center [548, 357] width 412 height 21
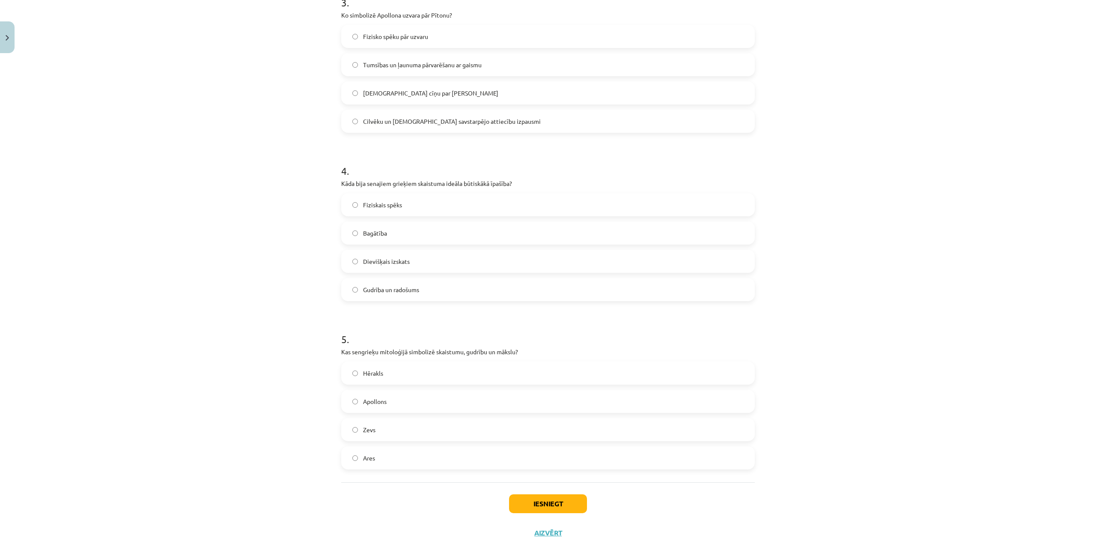
scroll to position [549, 0]
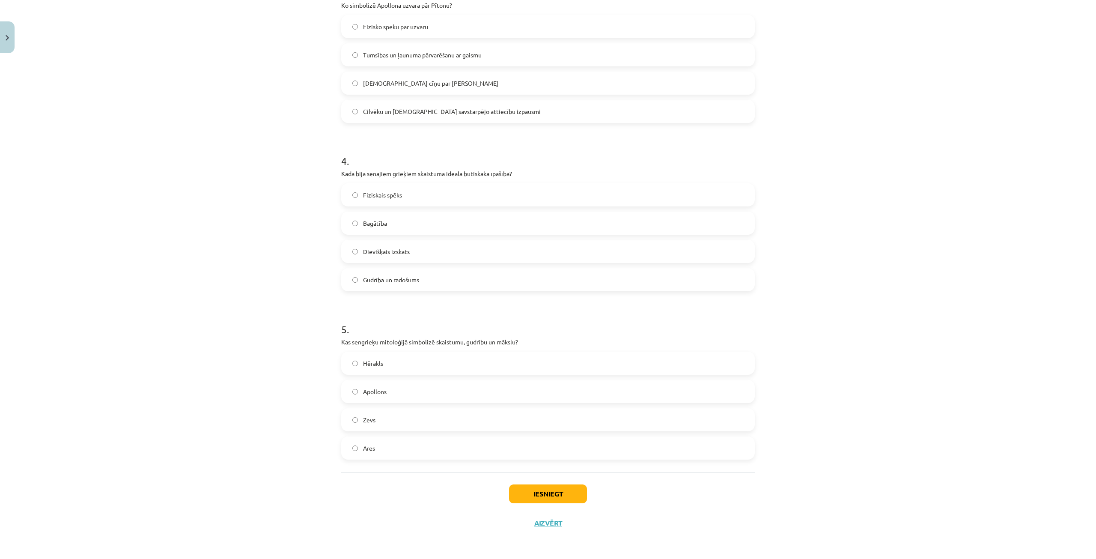
click at [385, 387] on label "Apollons" at bounding box center [548, 391] width 412 height 21
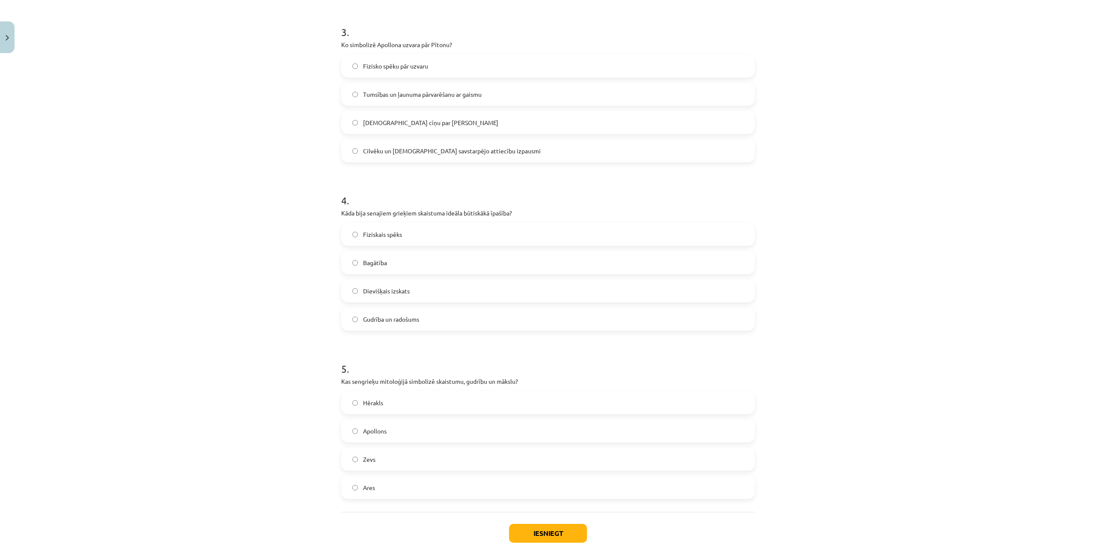
scroll to position [506, 0]
